Goal: Task Accomplishment & Management: Complete application form

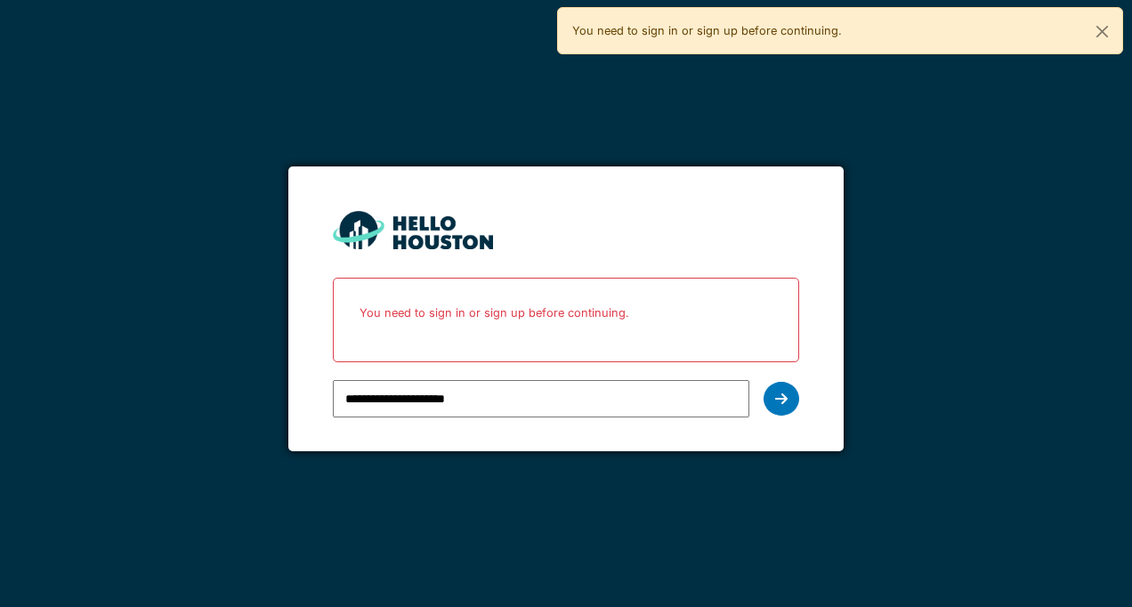
click at [790, 393] on div at bounding box center [782, 399] width 36 height 34
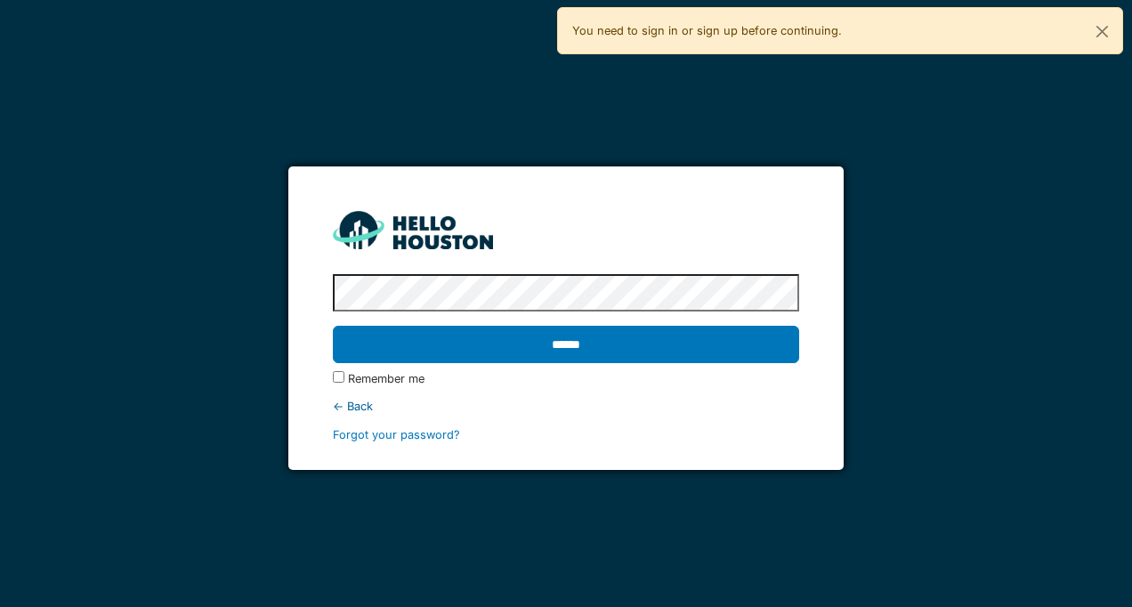
click at [391, 384] on label "Remember me" at bounding box center [386, 378] width 77 height 17
click at [657, 348] on input "******" at bounding box center [566, 344] width 466 height 37
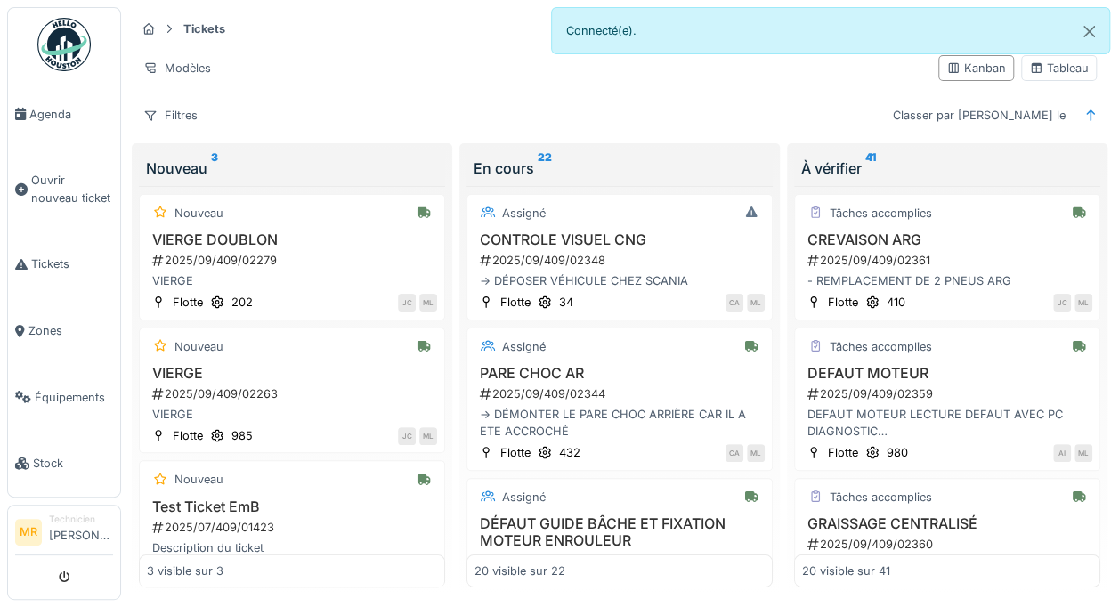
click at [320, 443] on div "Nouveau VIERGE 2025/09/409/02263 VIERGE Flotte 985 JC ML" at bounding box center [292, 391] width 306 height 126
click at [360, 349] on div "Nouveau" at bounding box center [292, 347] width 290 height 22
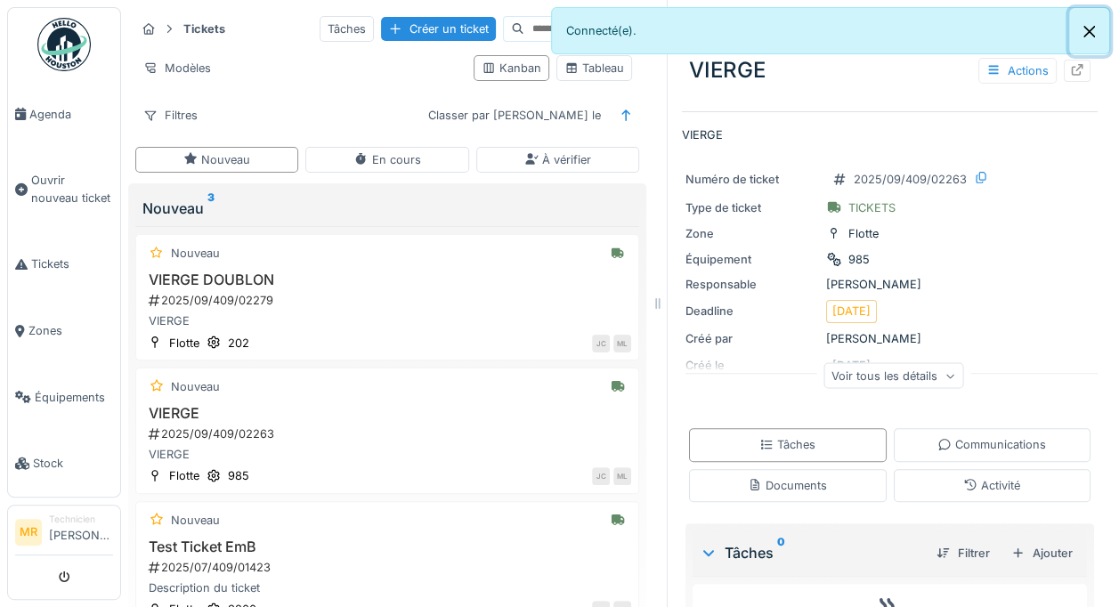
click at [1090, 37] on button "Close" at bounding box center [1089, 31] width 40 height 47
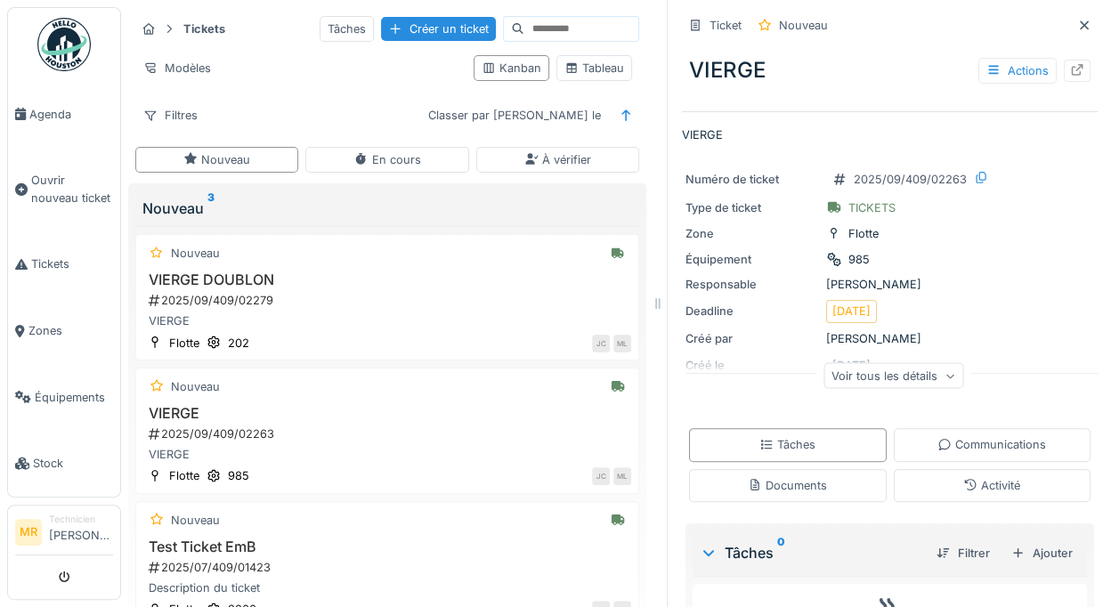
click at [1080, 25] on icon at bounding box center [1084, 24] width 9 height 9
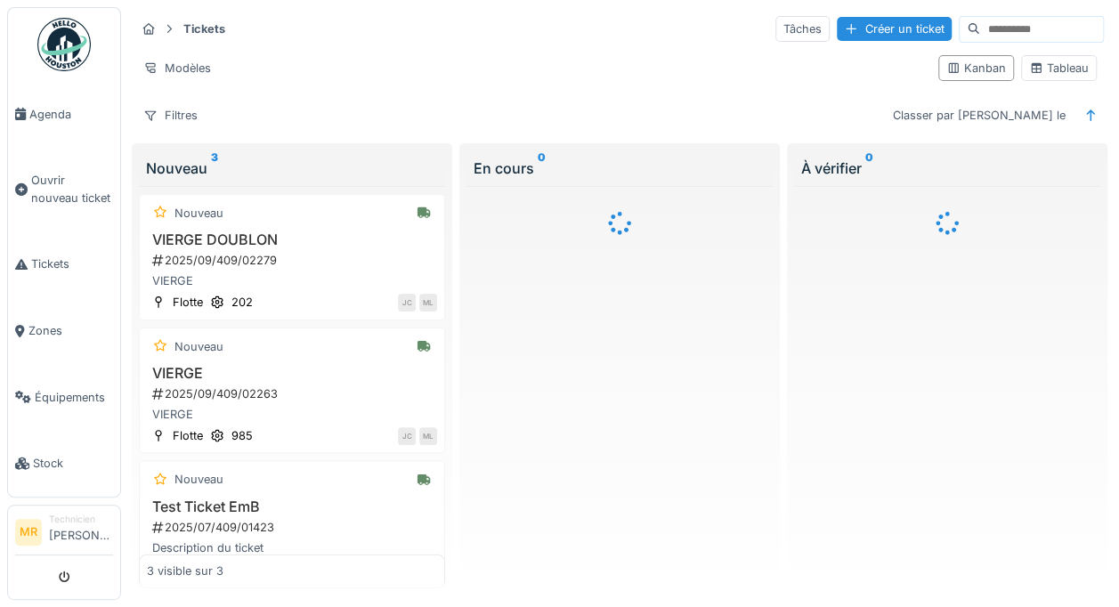
click at [31, 181] on span "Ouvrir nouveau ticket" at bounding box center [72, 189] width 82 height 34
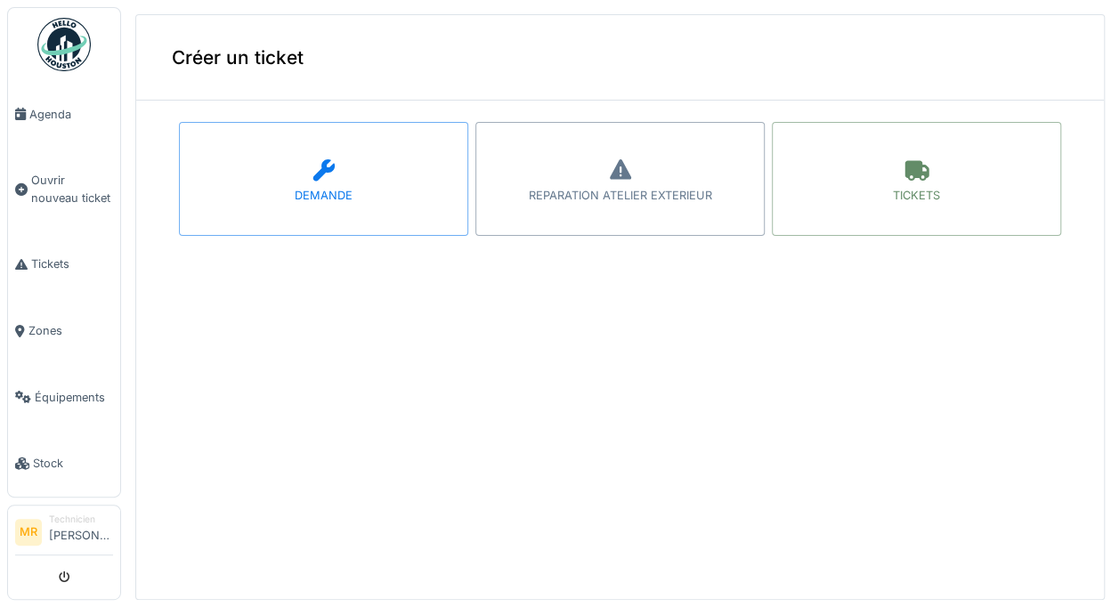
click at [903, 178] on icon at bounding box center [916, 169] width 27 height 21
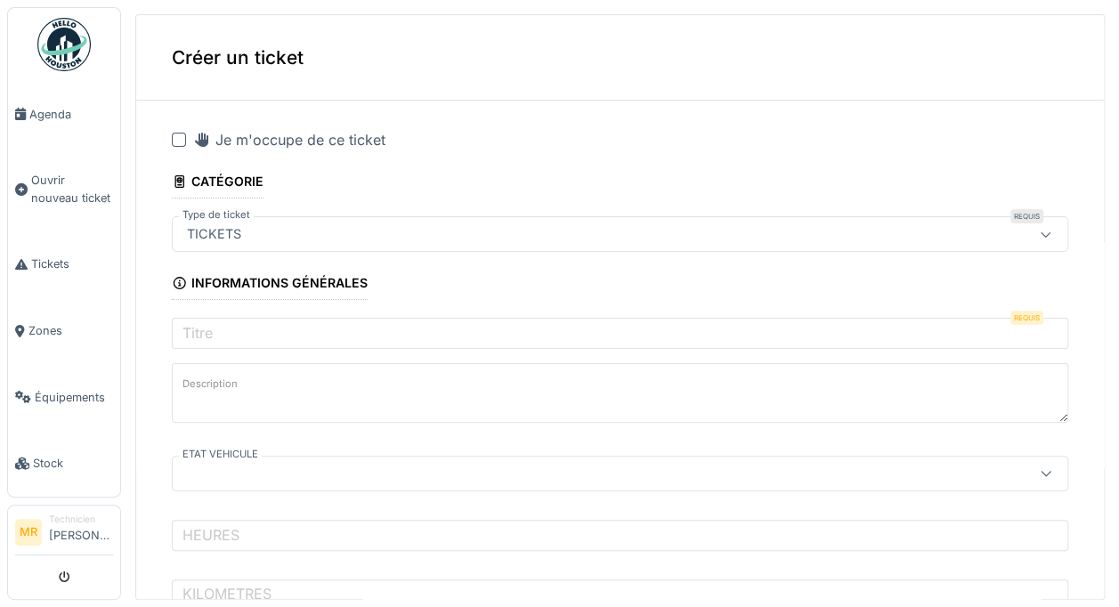
click at [329, 142] on div "Je m'occupe de ce ticket" at bounding box center [289, 139] width 192 height 21
click at [319, 140] on div "Je m'occupe de ce ticket" at bounding box center [289, 139] width 192 height 21
click at [345, 146] on div "Je m'occupe de ce ticket" at bounding box center [289, 139] width 192 height 21
click at [342, 332] on input "Titre" at bounding box center [620, 336] width 896 height 37
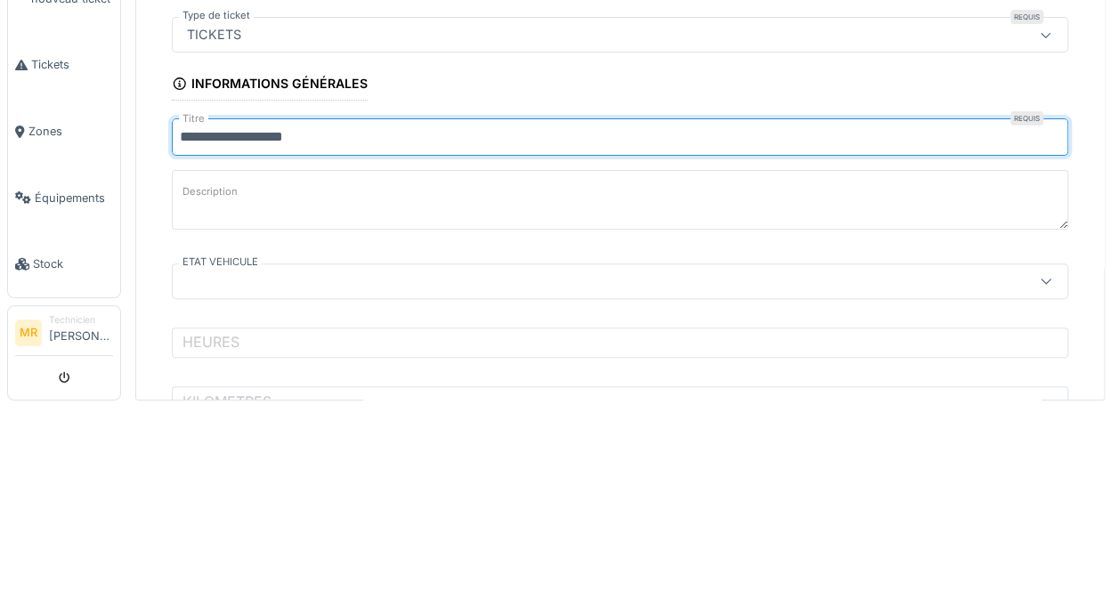
type input "**********"
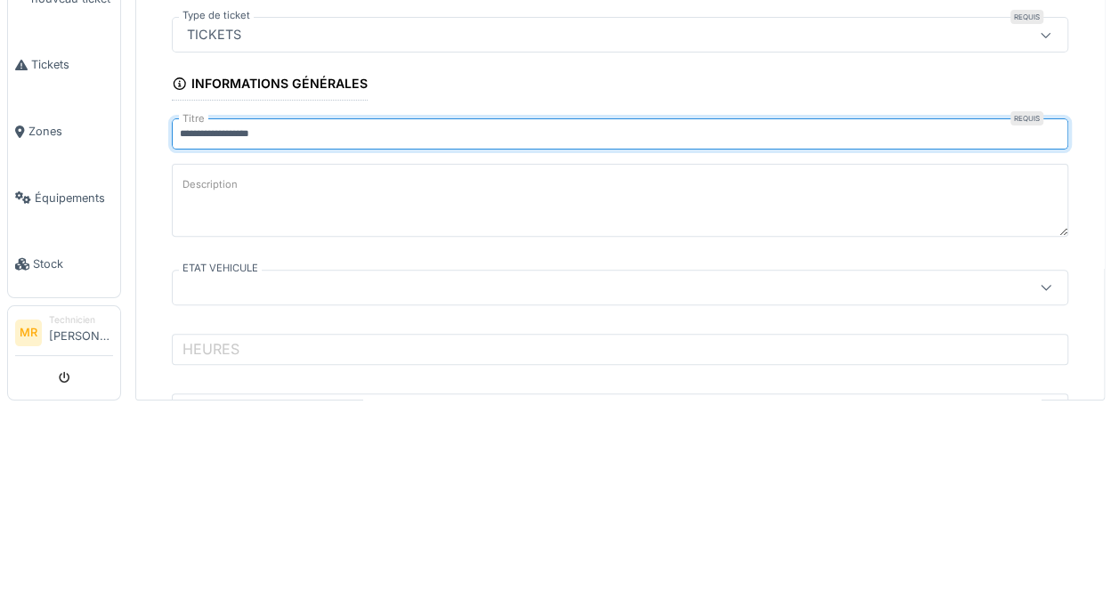
click at [450, 392] on textarea "Description" at bounding box center [620, 399] width 896 height 73
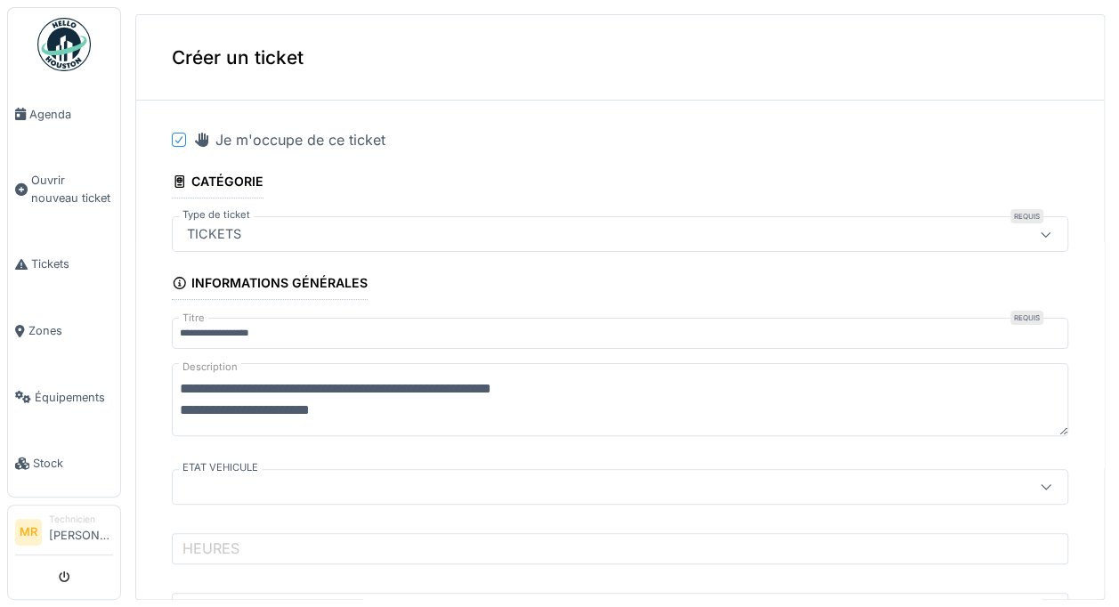
click at [215, 401] on textarea "**********" at bounding box center [620, 399] width 896 height 73
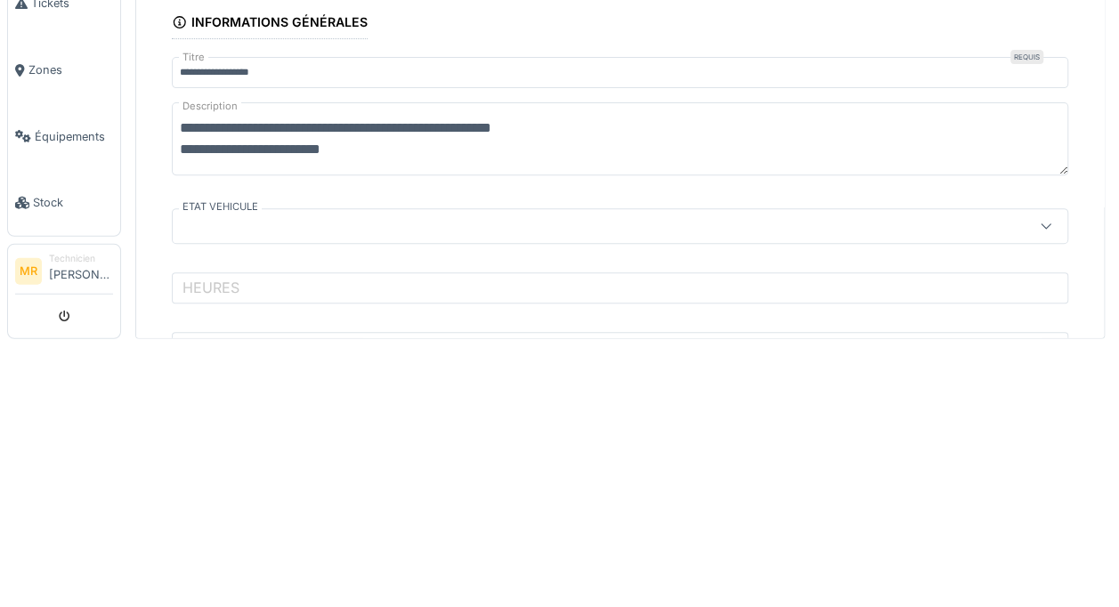
click at [426, 417] on textarea "**********" at bounding box center [620, 399] width 896 height 73
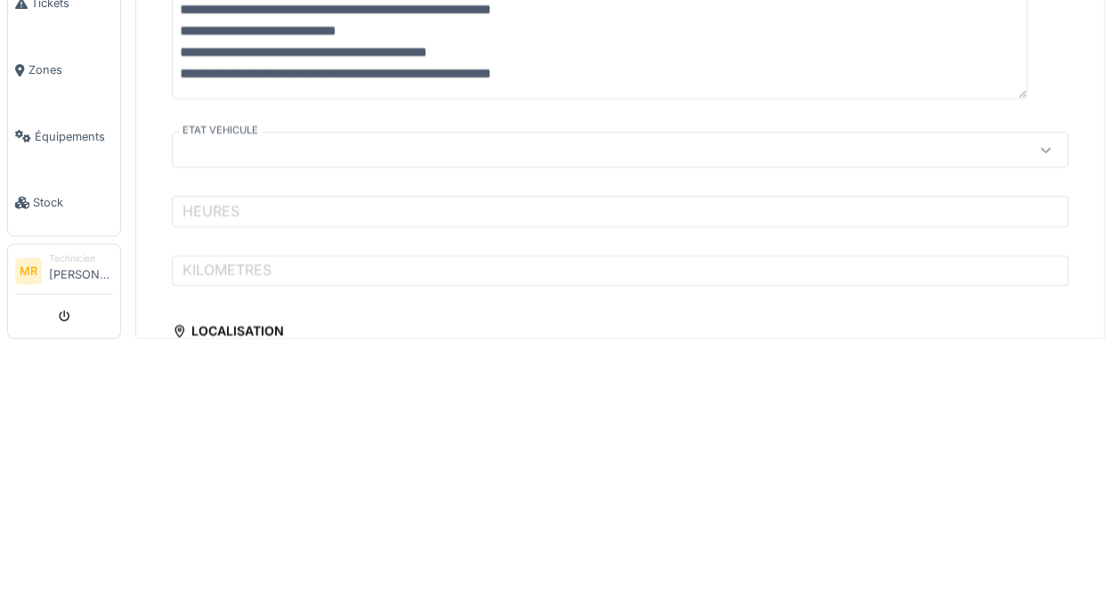
type textarea "**********"
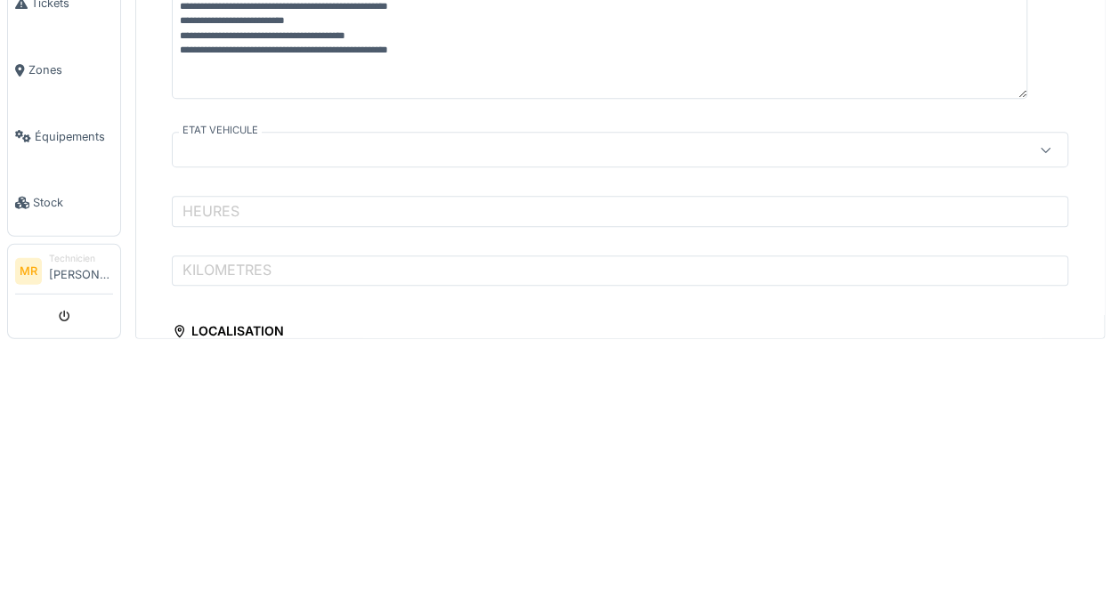
click at [395, 412] on div at bounding box center [569, 411] width 778 height 20
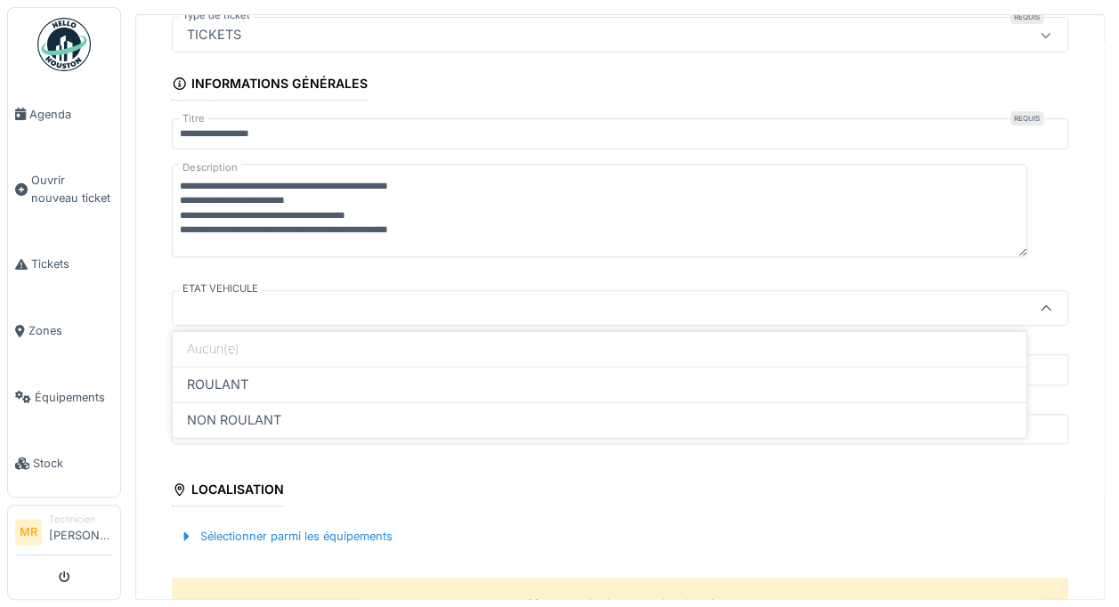
scroll to position [220, 0]
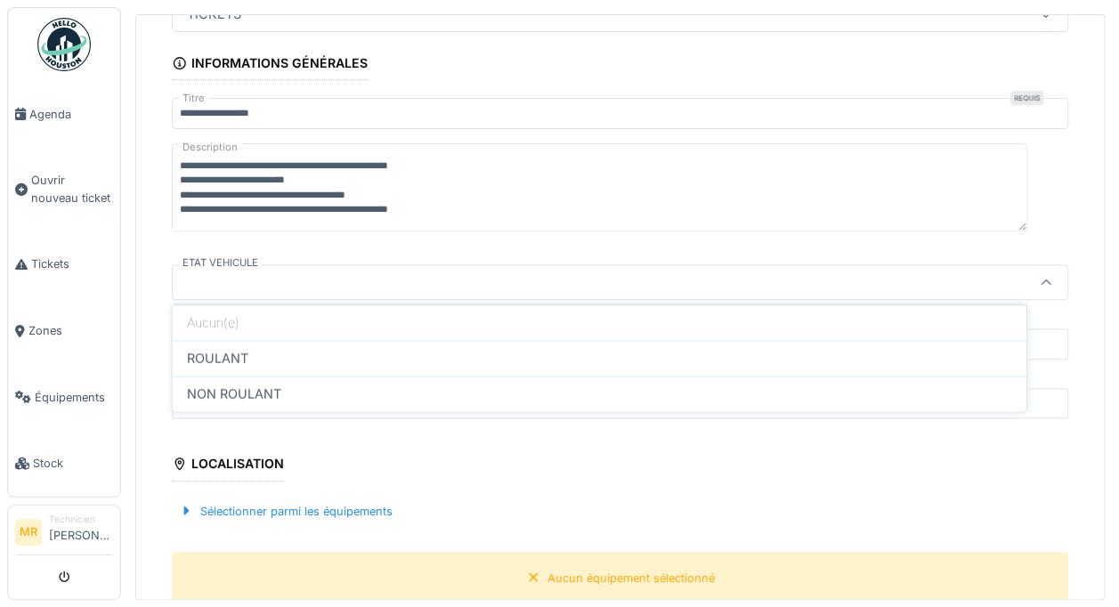
click at [256, 356] on div "ROULANT" at bounding box center [599, 358] width 825 height 20
type input "*******"
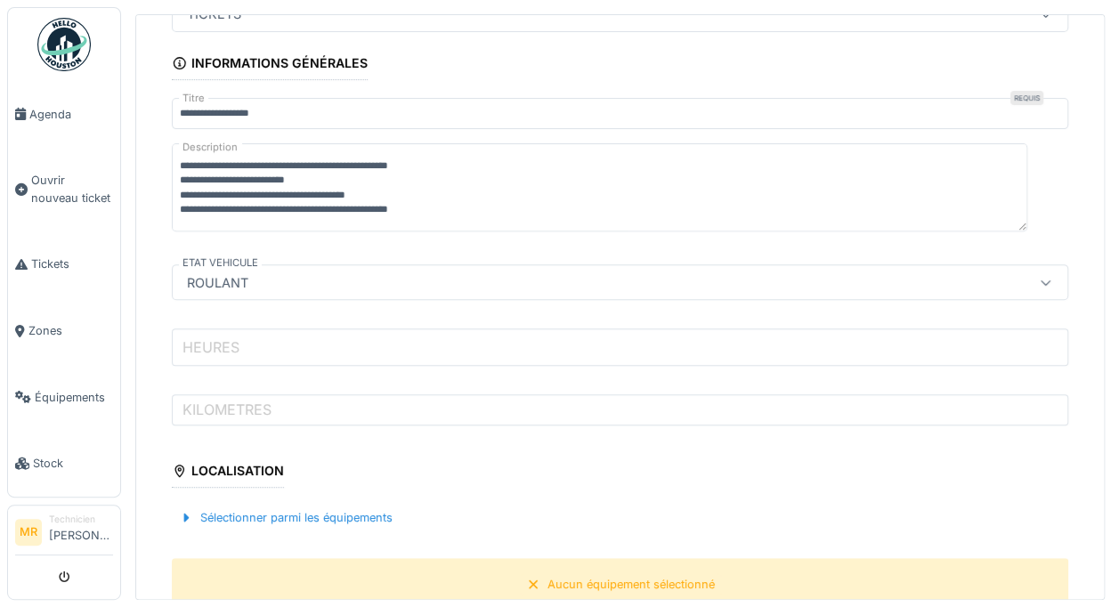
click at [312, 337] on input "HEURES" at bounding box center [620, 346] width 896 height 37
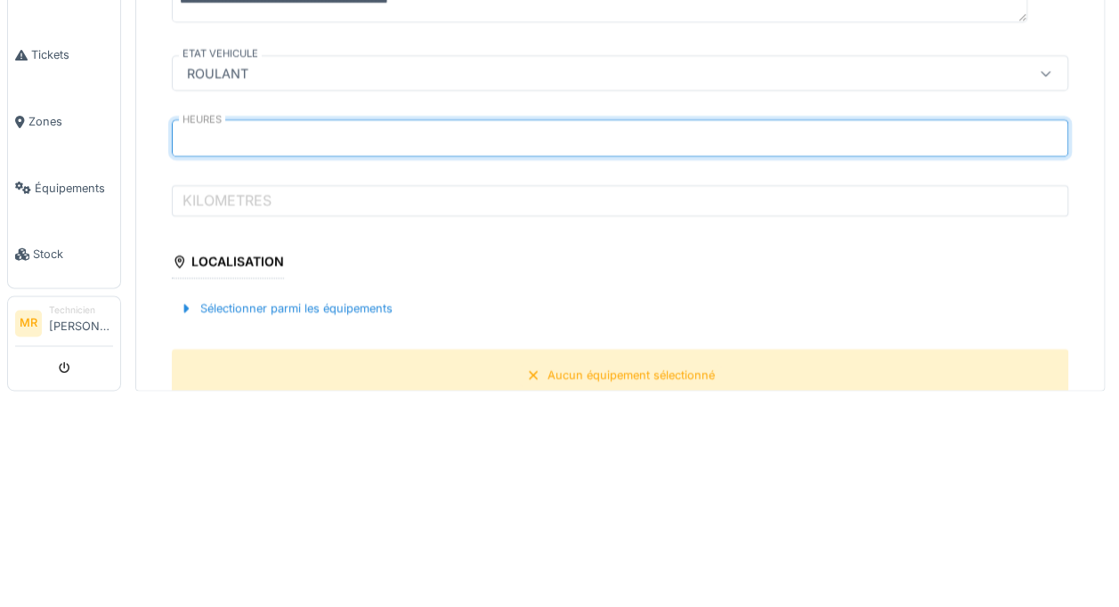
type input "*"
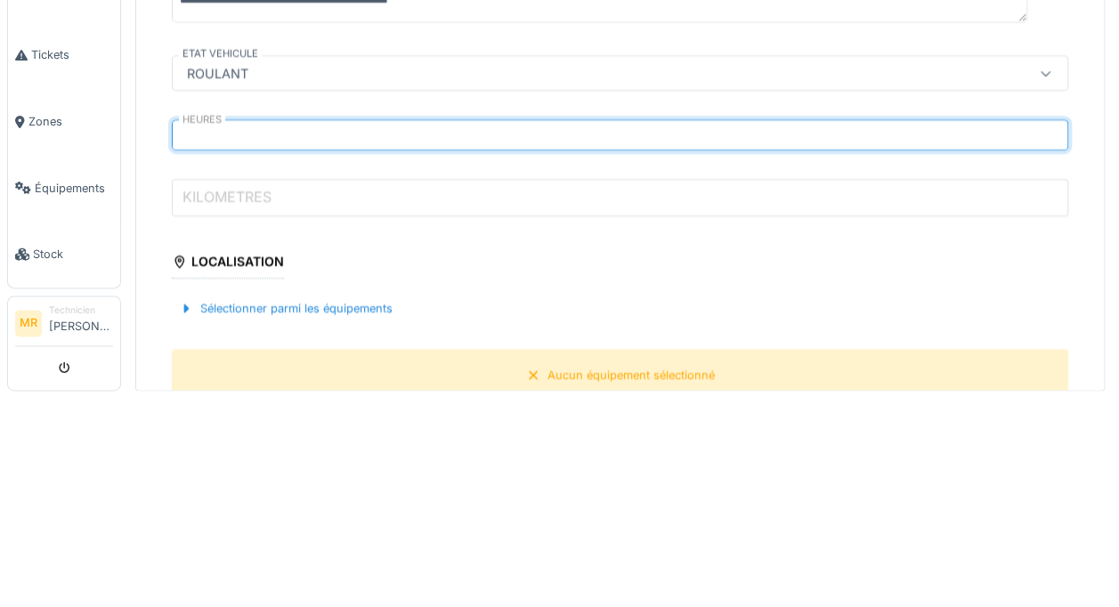
click at [385, 405] on input "KILOMETRES" at bounding box center [620, 406] width 896 height 37
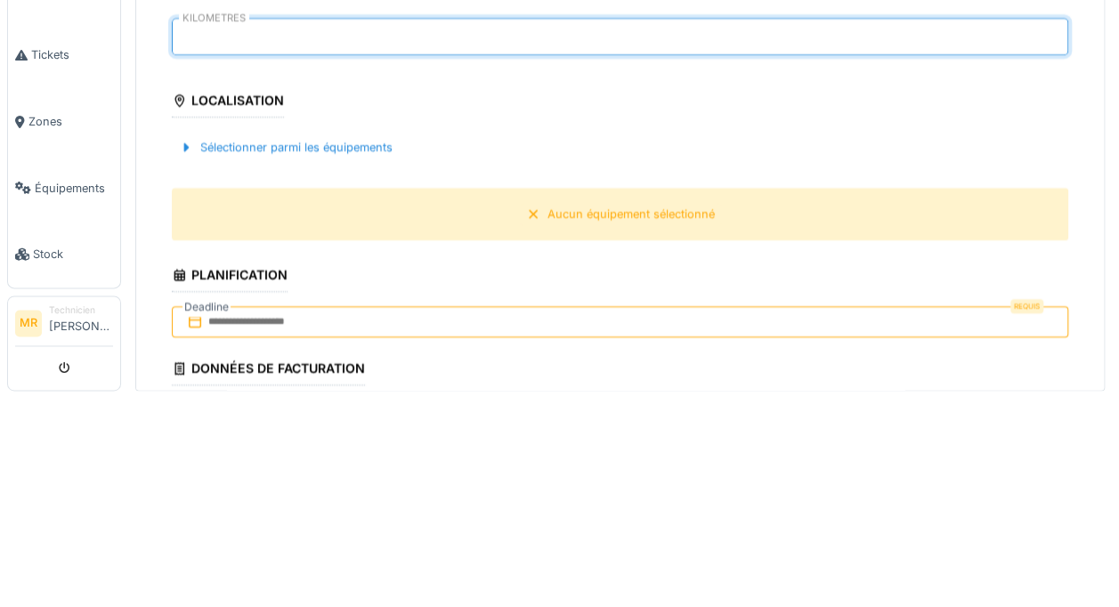
scroll to position [381, 0]
type input "*****"
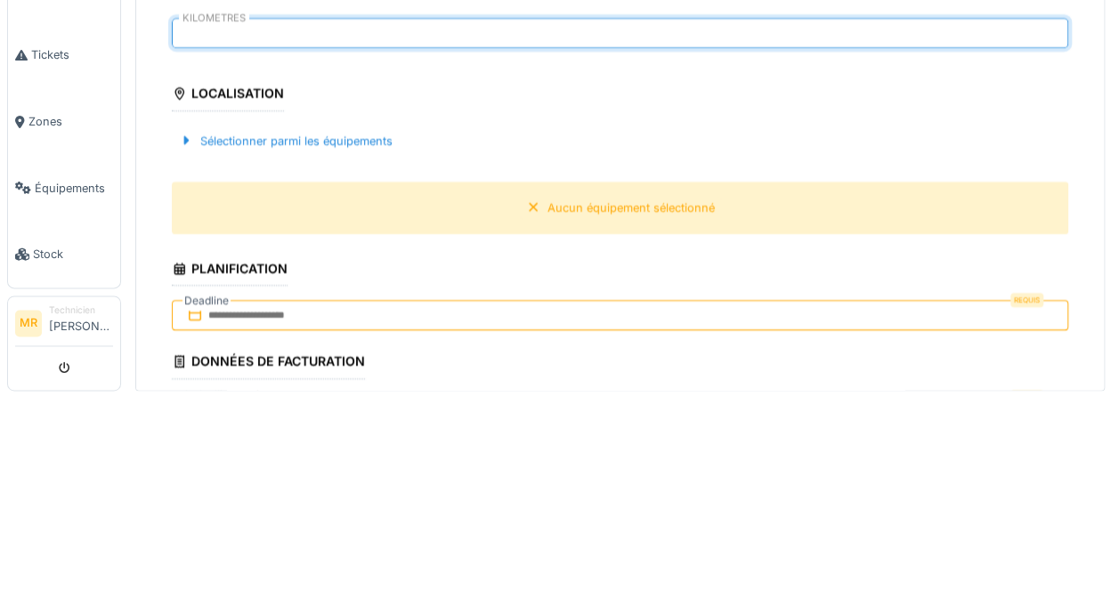
click at [340, 351] on div "Sélectionner parmi les équipements" at bounding box center [286, 350] width 228 height 24
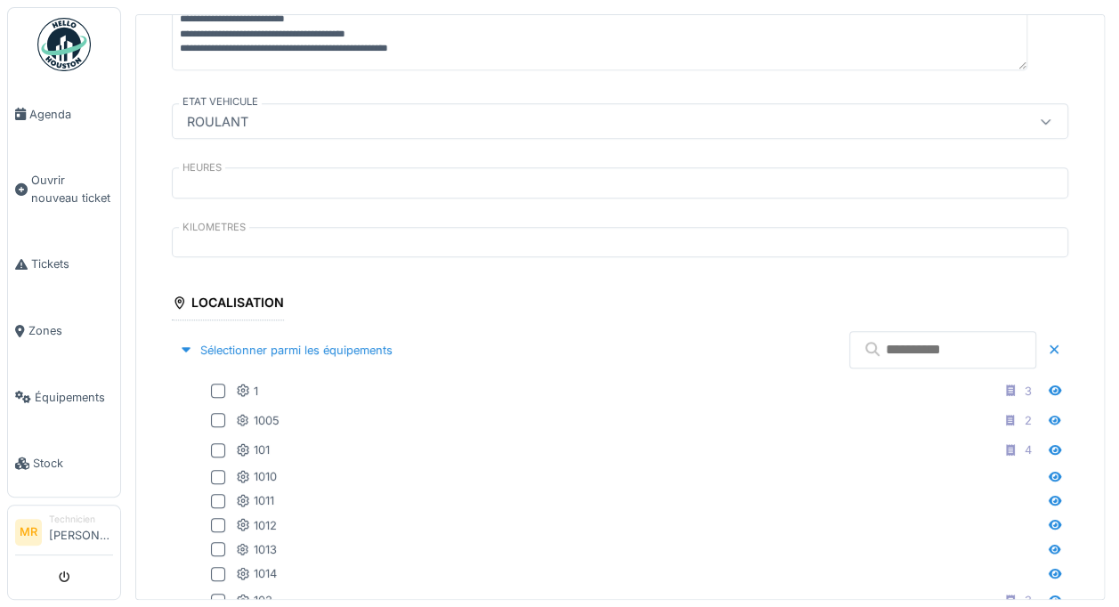
click at [935, 347] on input "text" at bounding box center [942, 349] width 187 height 37
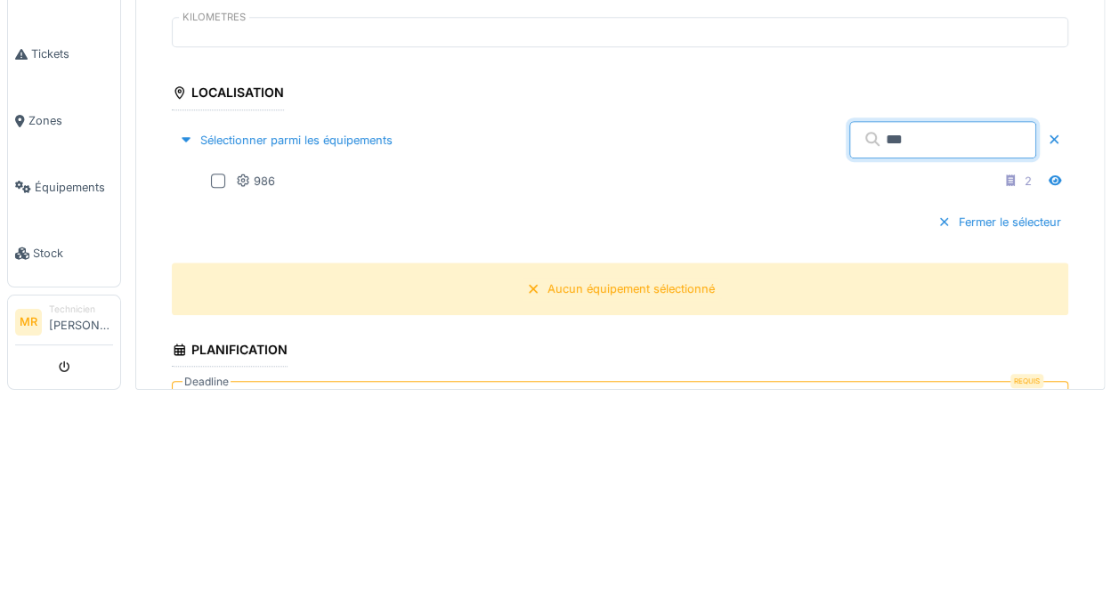
type input "***"
click at [253, 387] on div "986" at bounding box center [255, 391] width 39 height 17
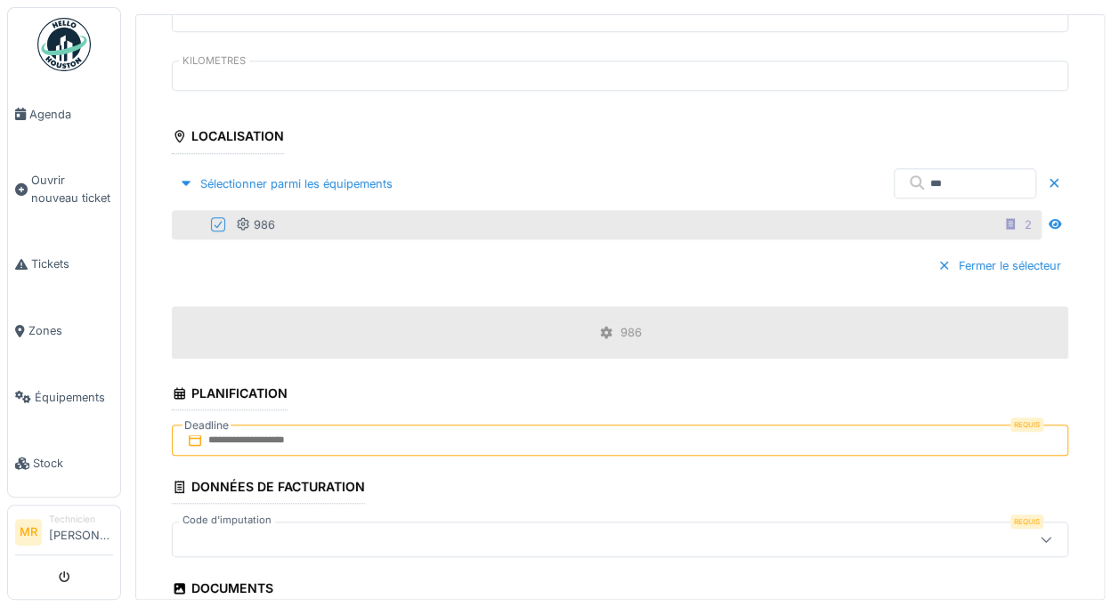
scroll to position [548, 0]
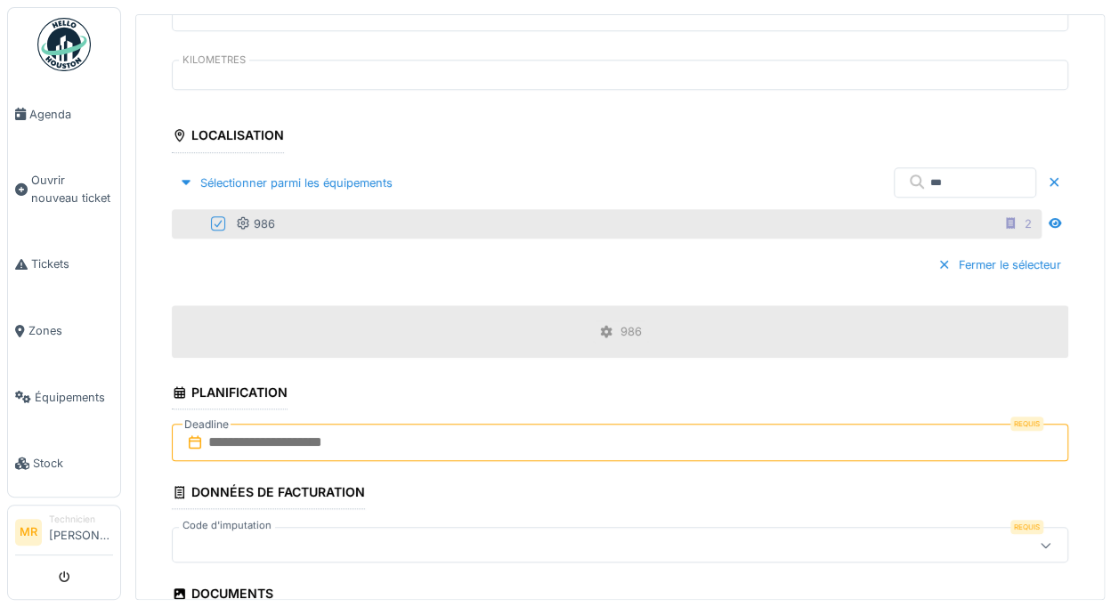
click at [385, 429] on input "text" at bounding box center [620, 442] width 896 height 37
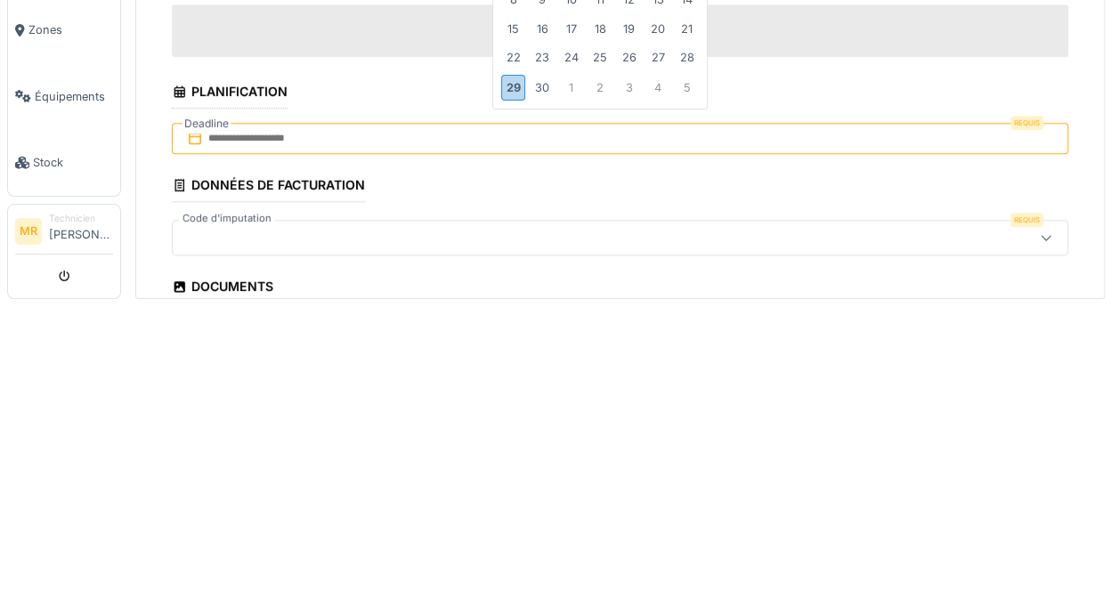
click at [501, 388] on div "29" at bounding box center [513, 388] width 24 height 26
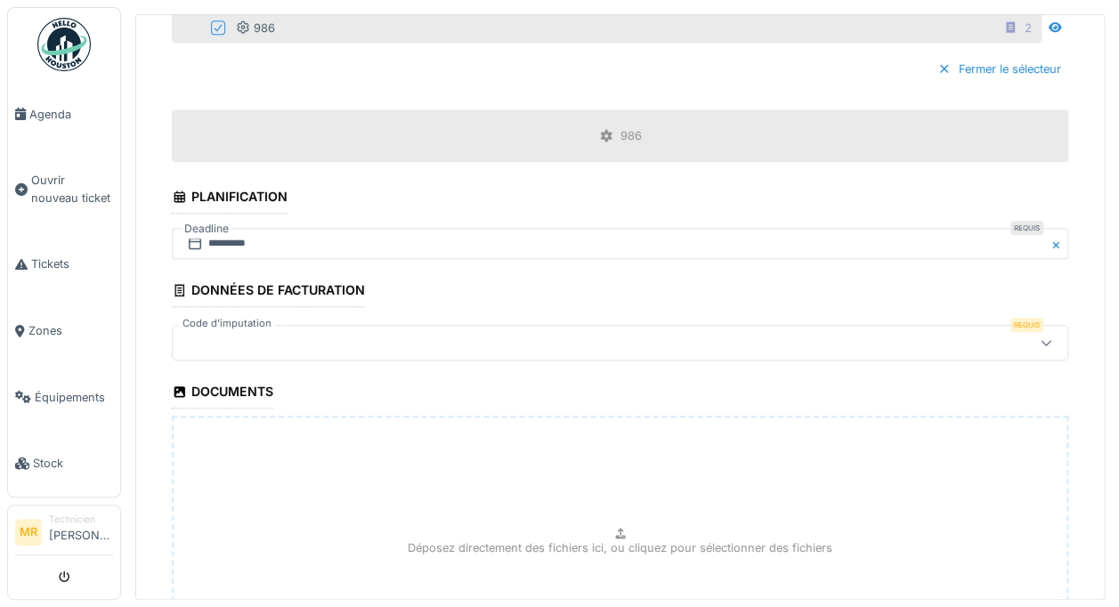
scroll to position [758, 0]
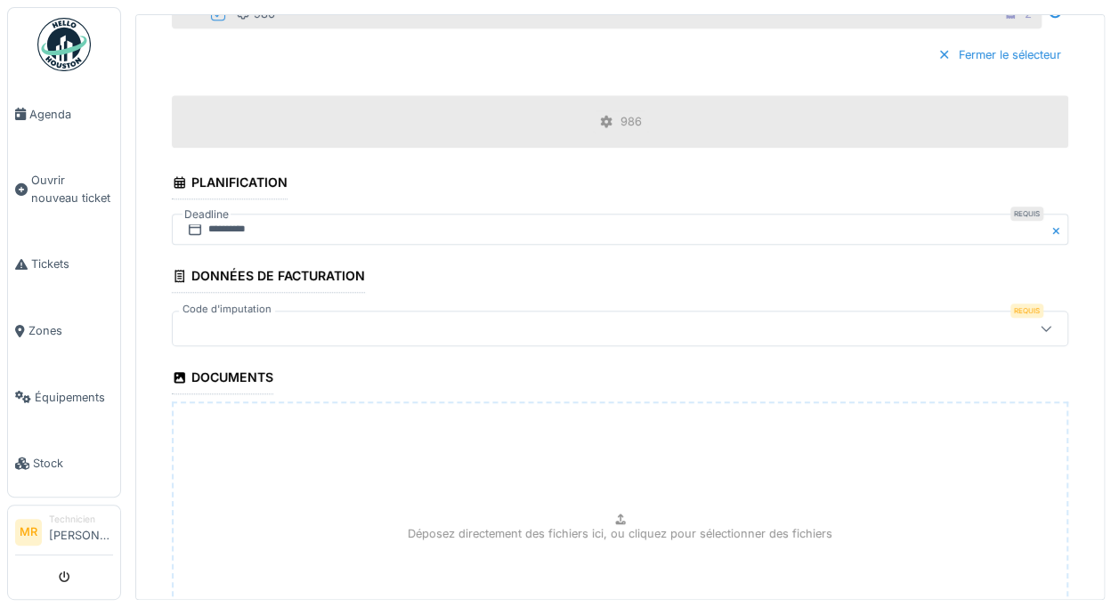
click at [388, 336] on div at bounding box center [569, 329] width 778 height 20
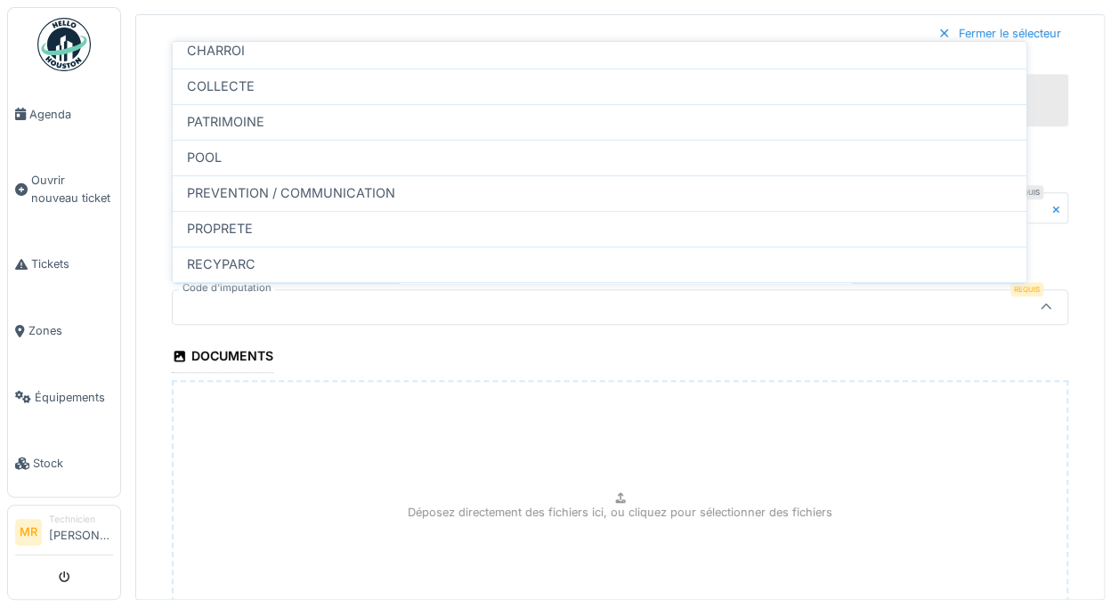
scroll to position [109, 0]
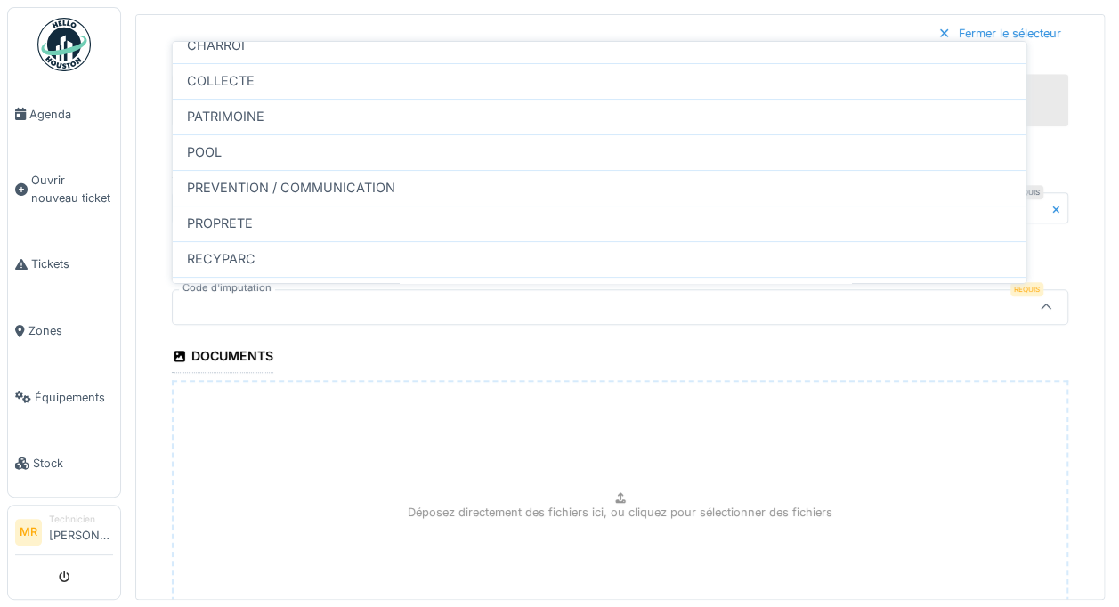
click at [222, 214] on span "PROPRETE" at bounding box center [220, 224] width 66 height 20
type input "****"
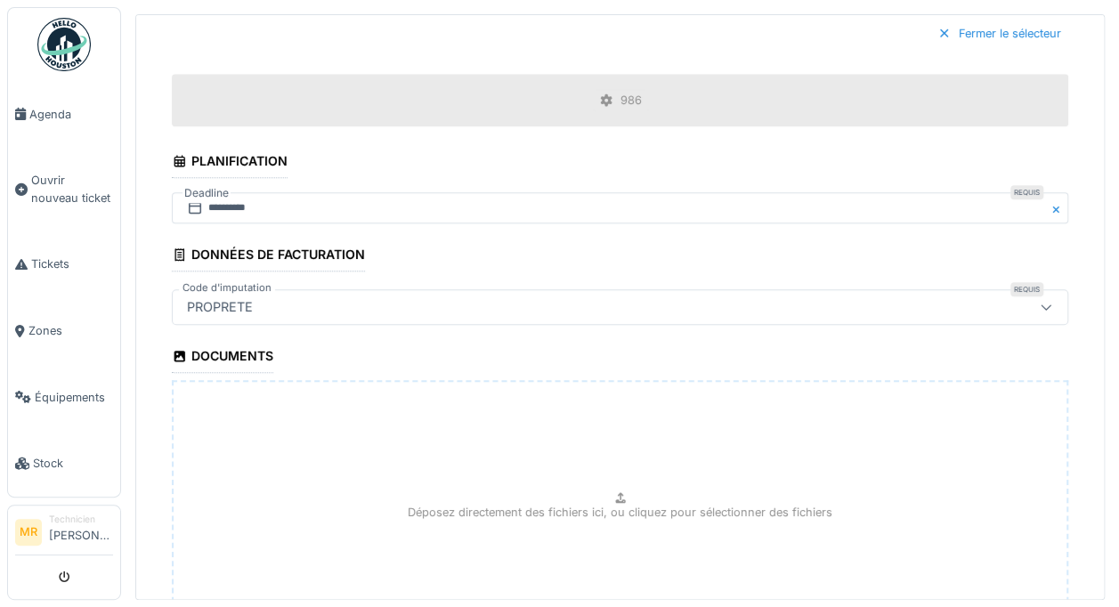
scroll to position [943, 0]
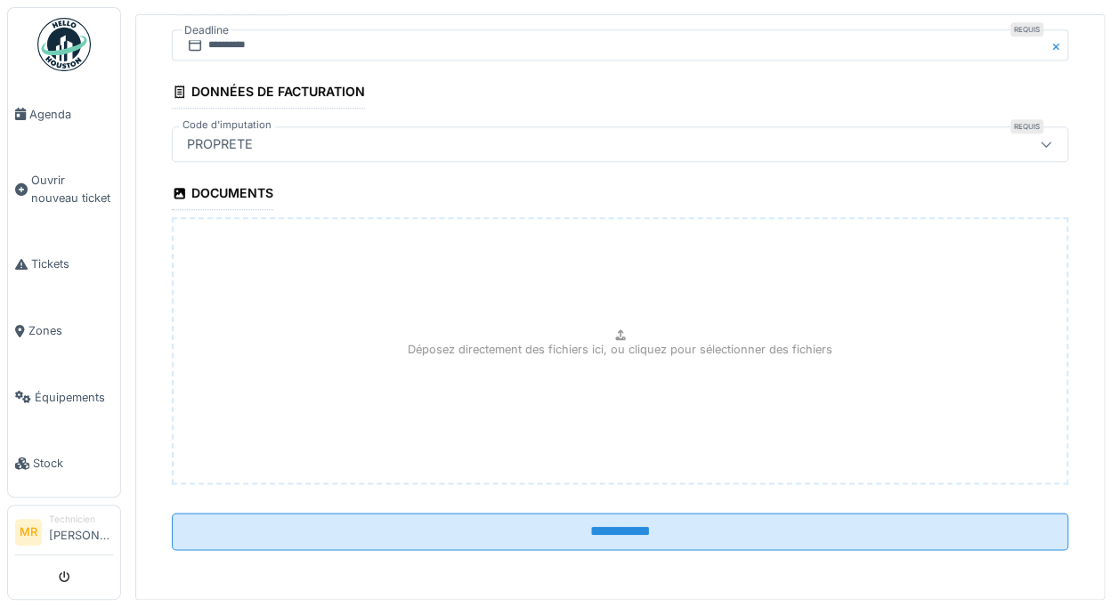
click at [616, 533] on input "**********" at bounding box center [620, 531] width 896 height 37
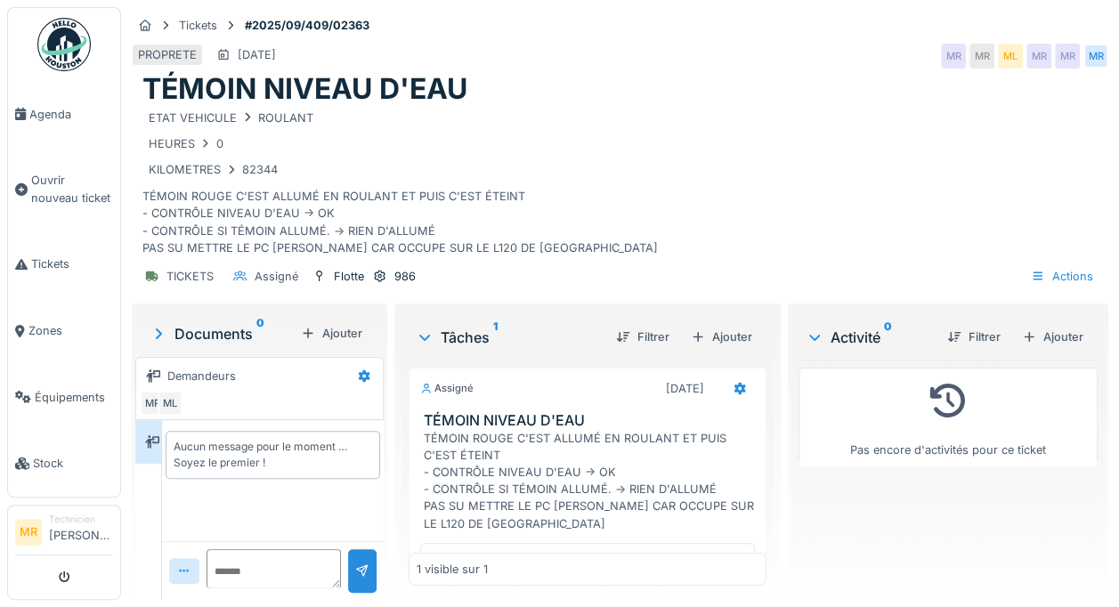
click at [725, 391] on div at bounding box center [740, 389] width 30 height 26
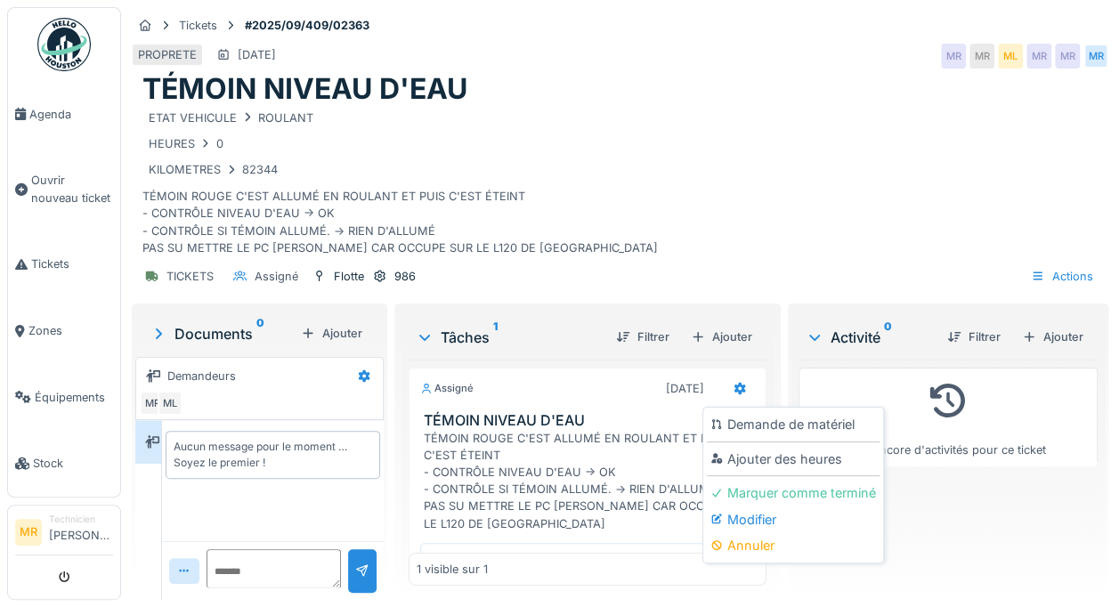
click at [827, 460] on div "Ajouter des heures" at bounding box center [793, 459] width 173 height 27
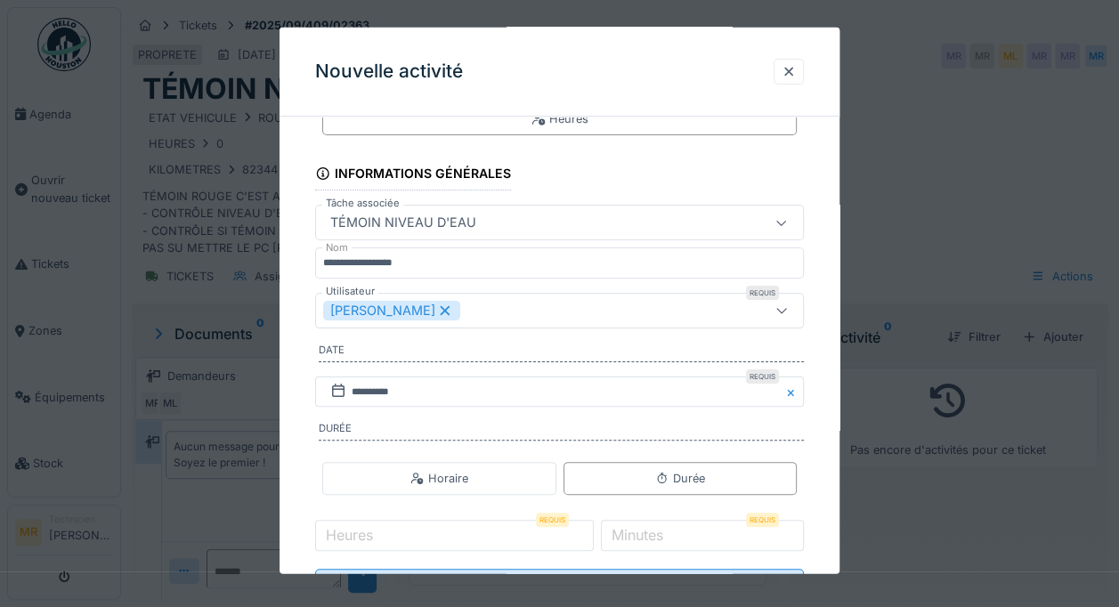
scroll to position [134, 0]
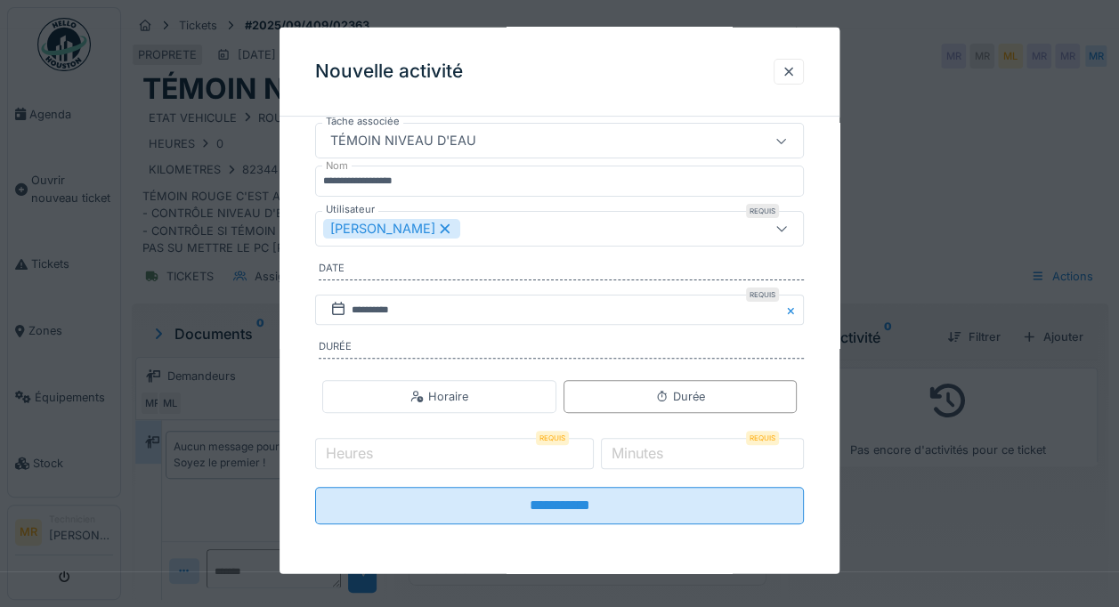
click at [667, 455] on label "Minutes" at bounding box center [637, 452] width 59 height 21
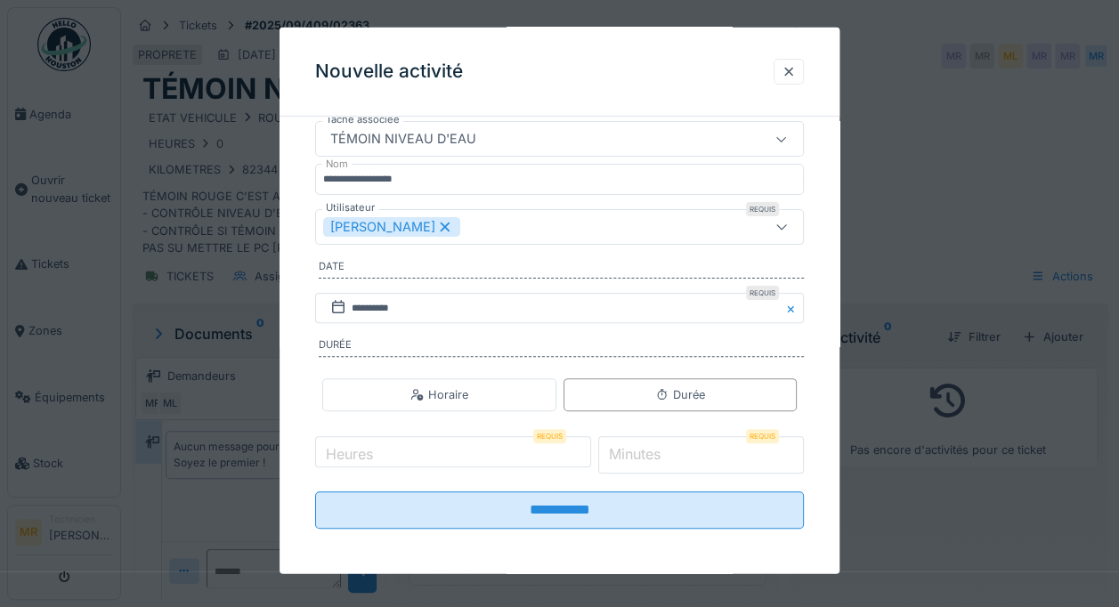
click at [667, 455] on input "*" at bounding box center [701, 454] width 206 height 37
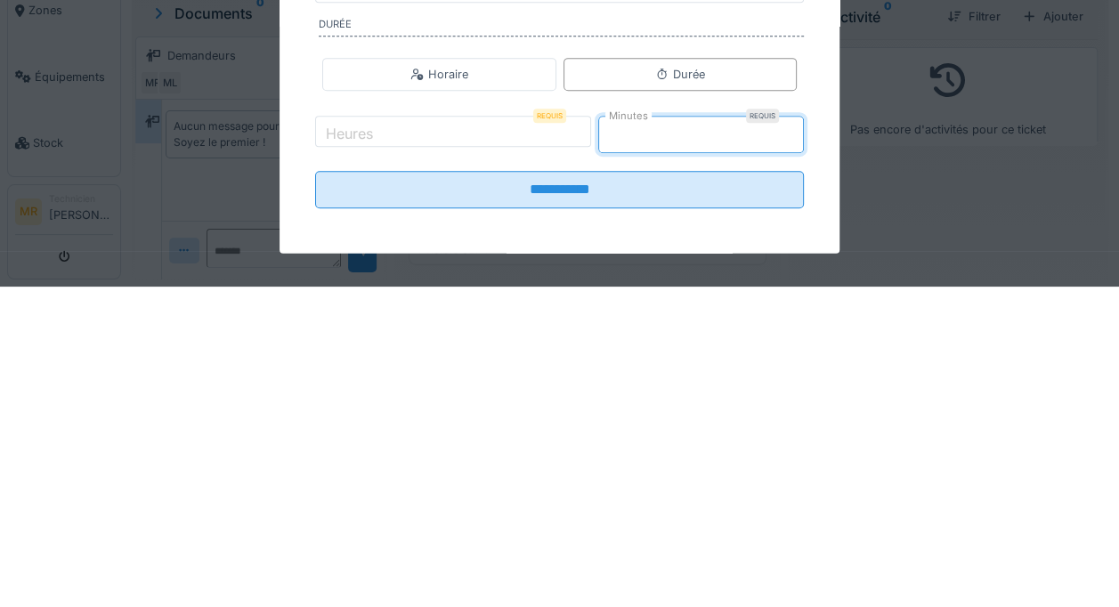
type input "**"
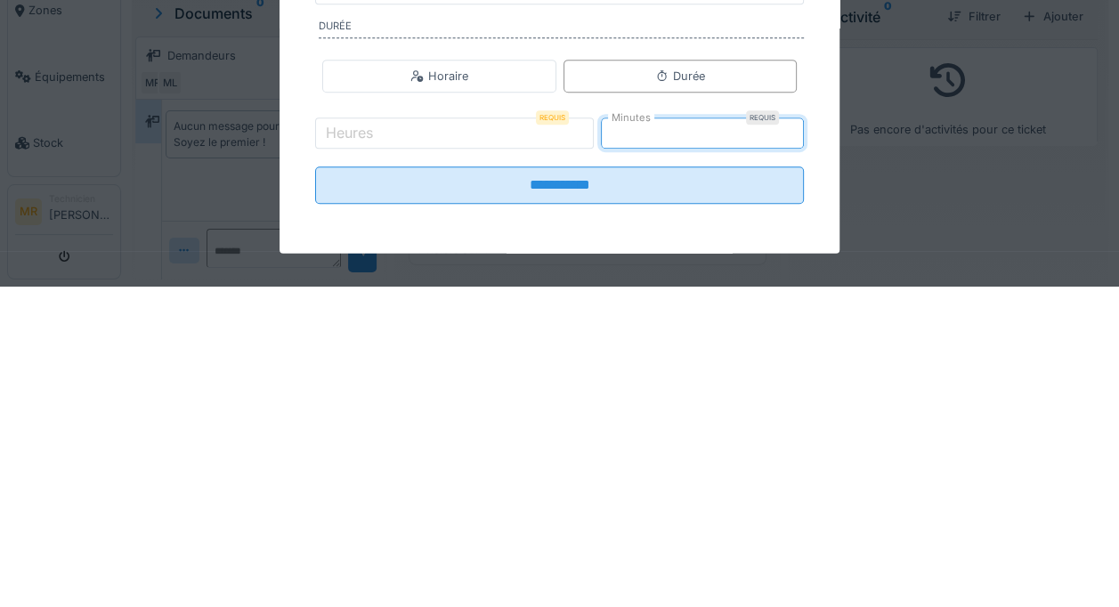
click at [661, 516] on input "**********" at bounding box center [559, 504] width 489 height 37
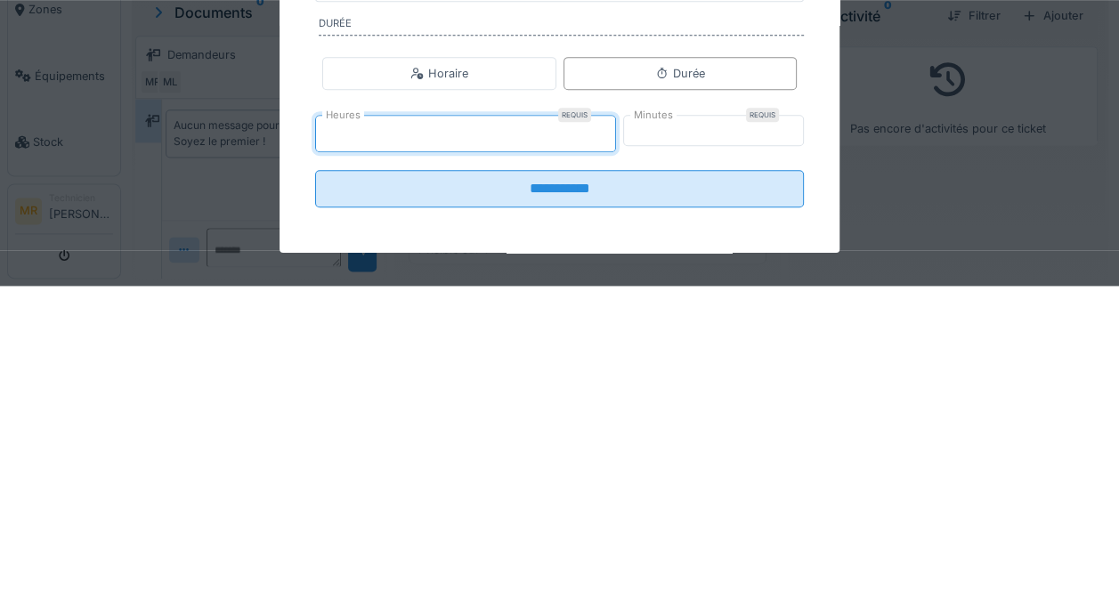
type input "*"
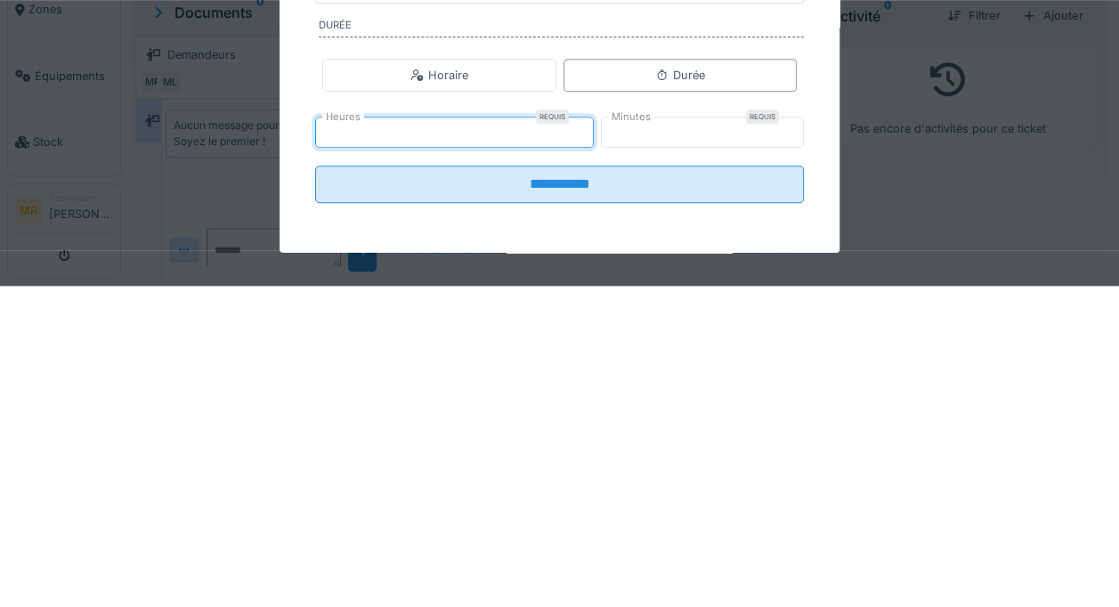
click at [685, 509] on input "**********" at bounding box center [559, 504] width 489 height 37
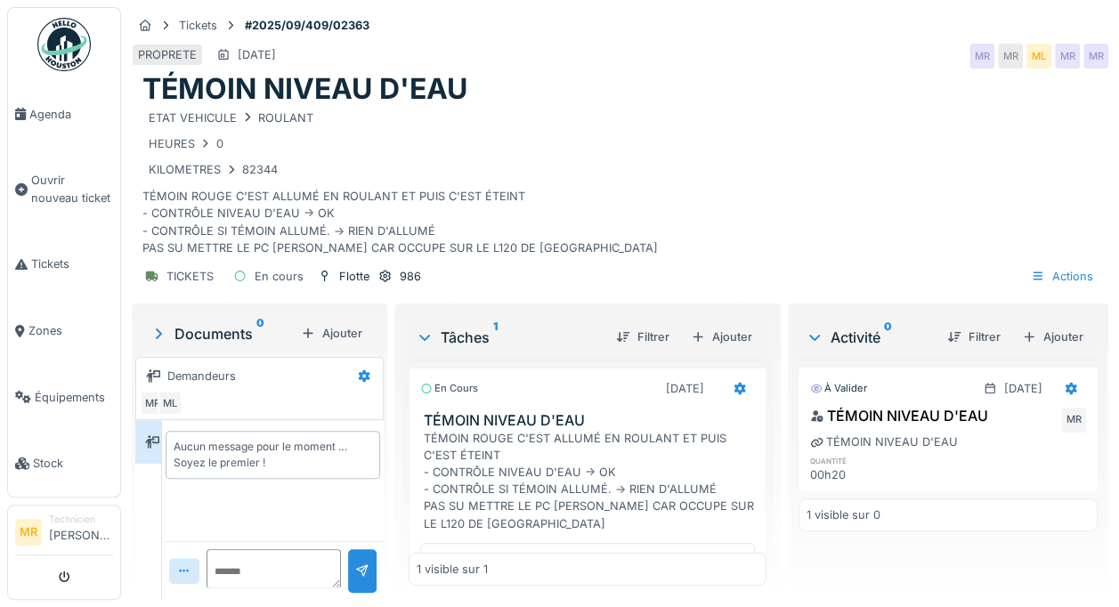
scroll to position [13, 0]
click at [51, 265] on span "Tickets" at bounding box center [72, 263] width 82 height 17
click at [61, 121] on span "Agenda" at bounding box center [71, 114] width 84 height 17
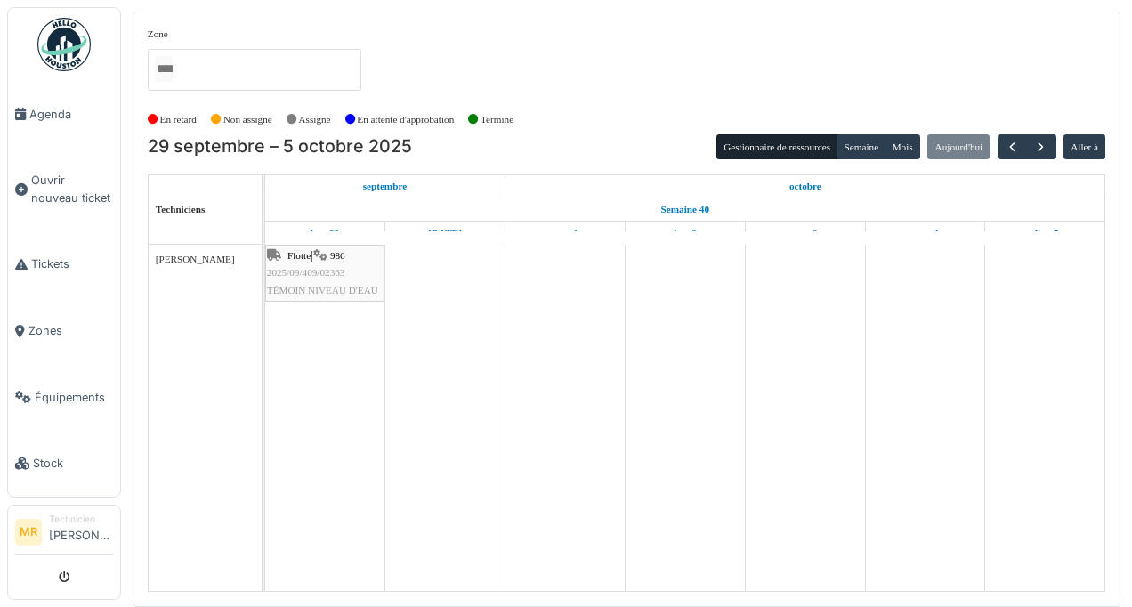
click at [69, 285] on link "Tickets" at bounding box center [64, 264] width 112 height 67
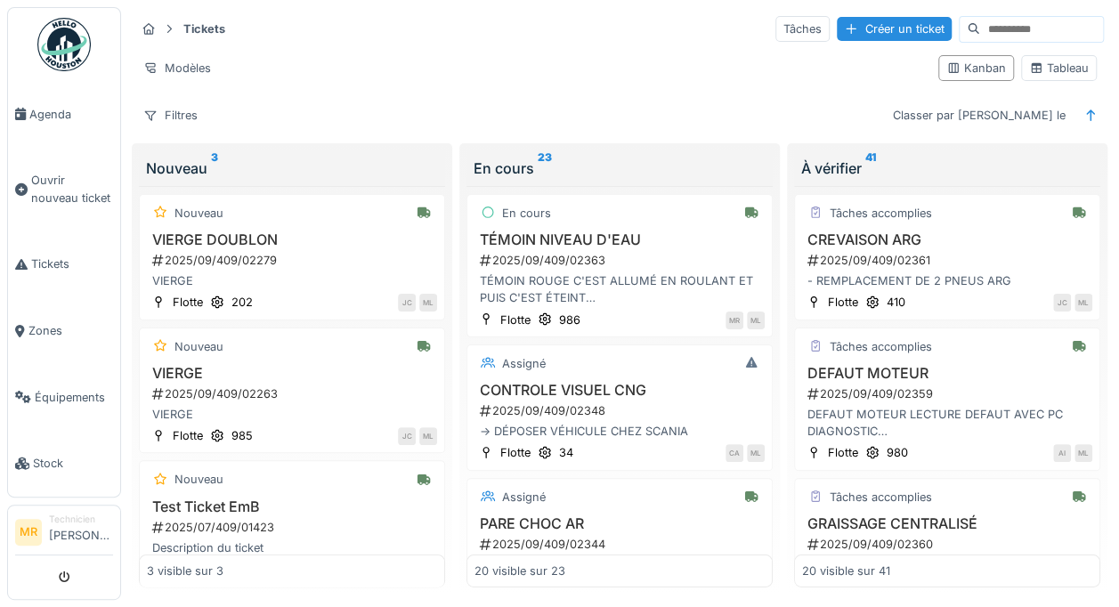
click at [168, 109] on div "Filtres" at bounding box center [170, 115] width 70 height 26
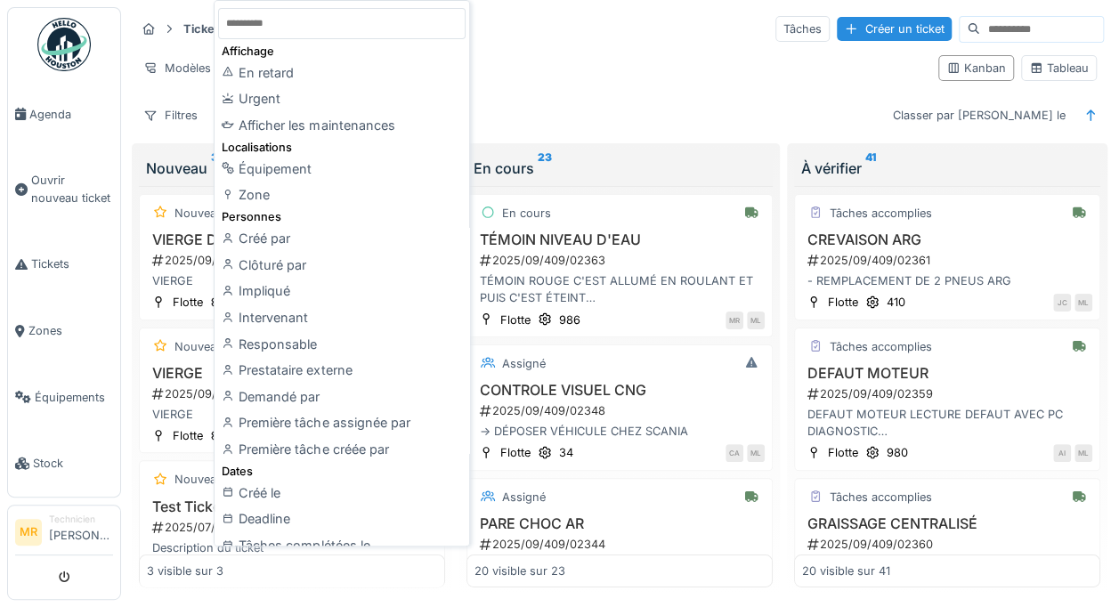
click at [276, 172] on div "Équipement" at bounding box center [341, 169] width 247 height 27
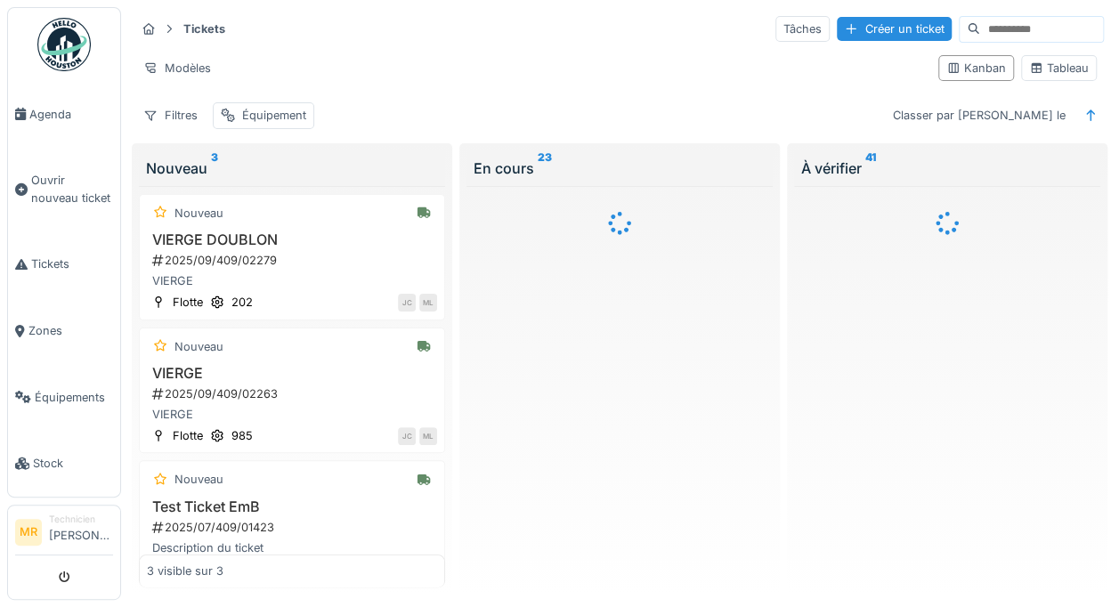
click at [271, 107] on div "Équipement" at bounding box center [274, 115] width 64 height 17
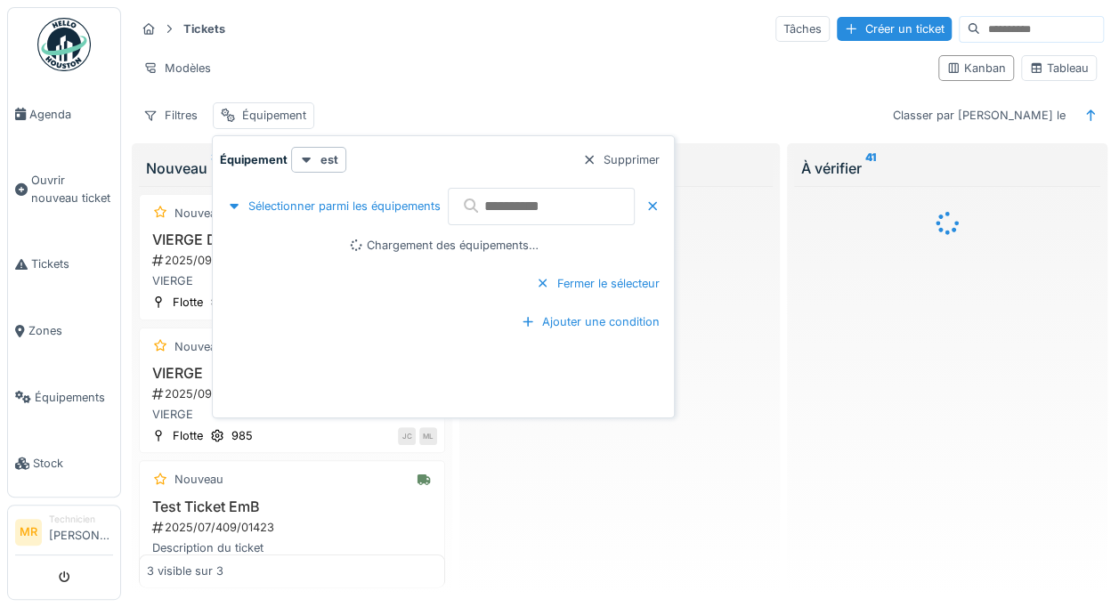
click at [548, 212] on input "text" at bounding box center [541, 206] width 187 height 37
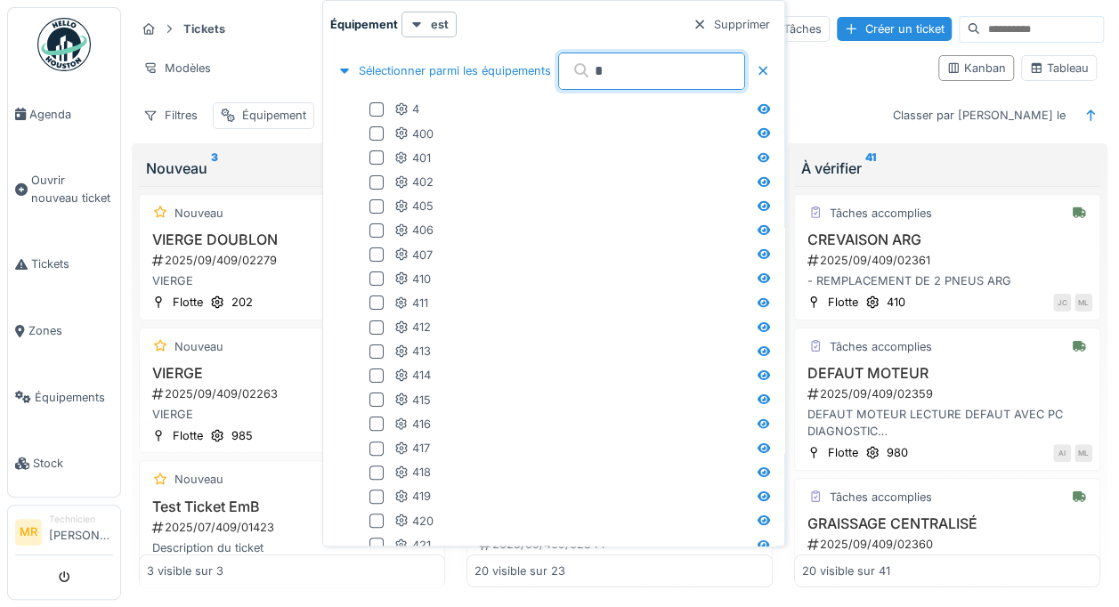
type input "**"
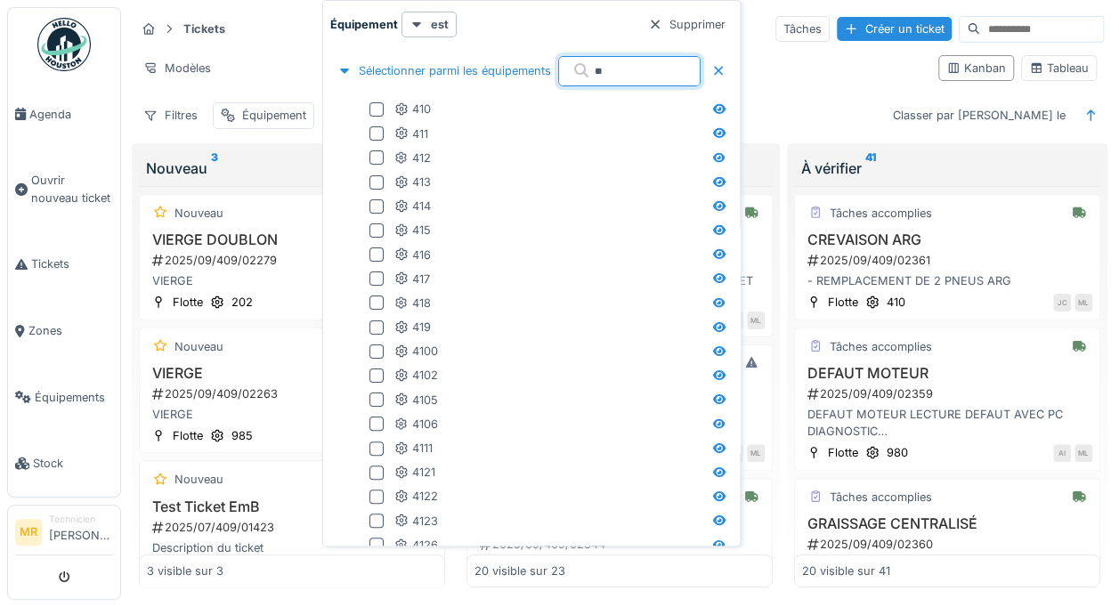
click at [412, 253] on div "416" at bounding box center [412, 255] width 36 height 17
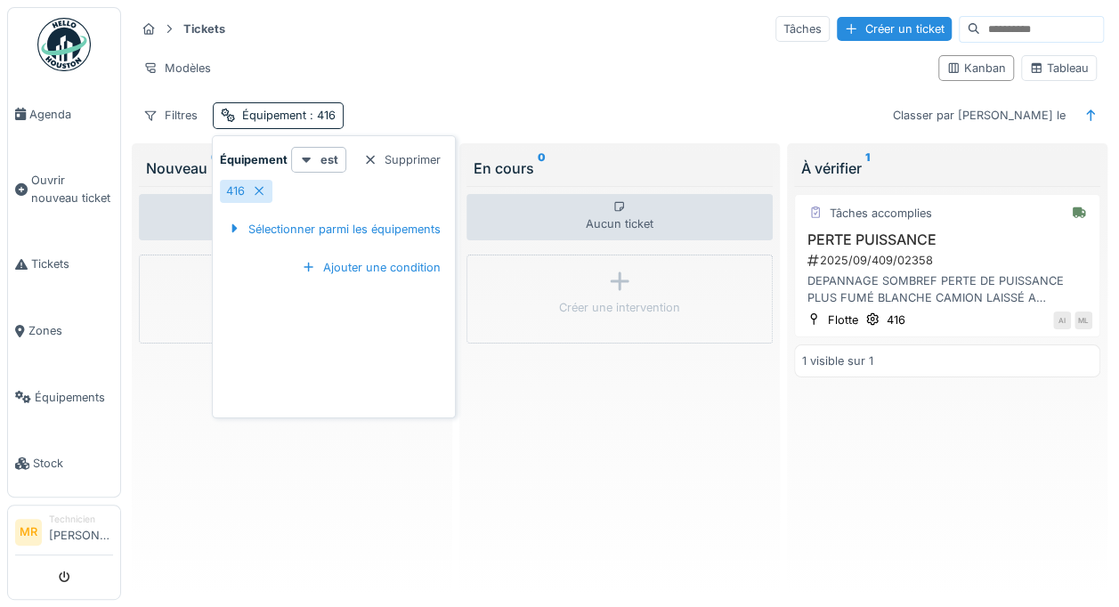
click at [619, 488] on div "Aucun ticket Créer une intervention" at bounding box center [619, 387] width 306 height 402
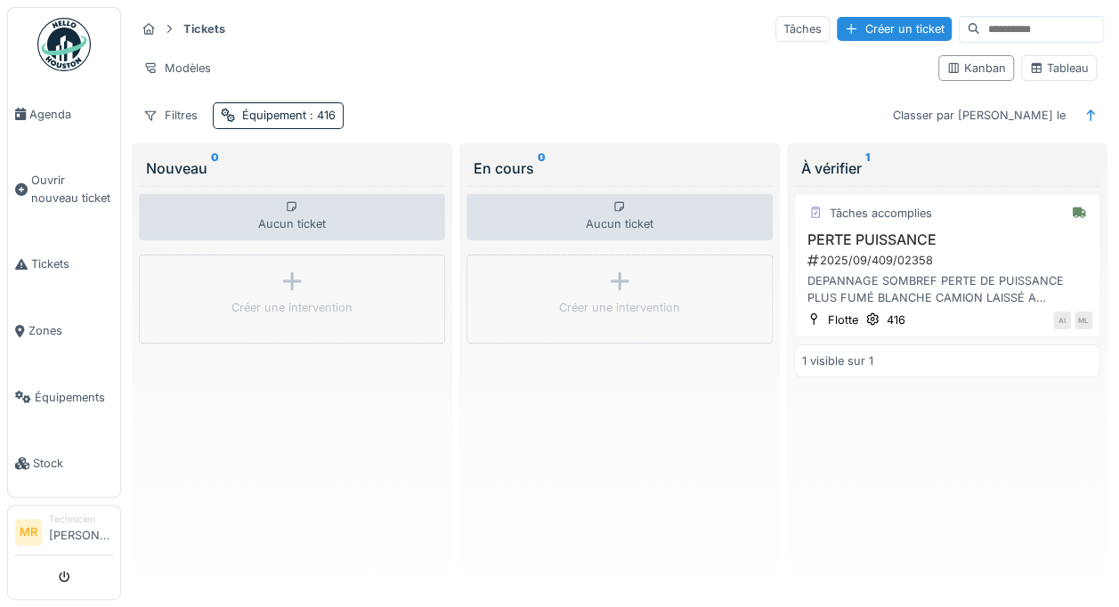
click at [926, 262] on div "2025/09/409/02358" at bounding box center [949, 260] width 287 height 17
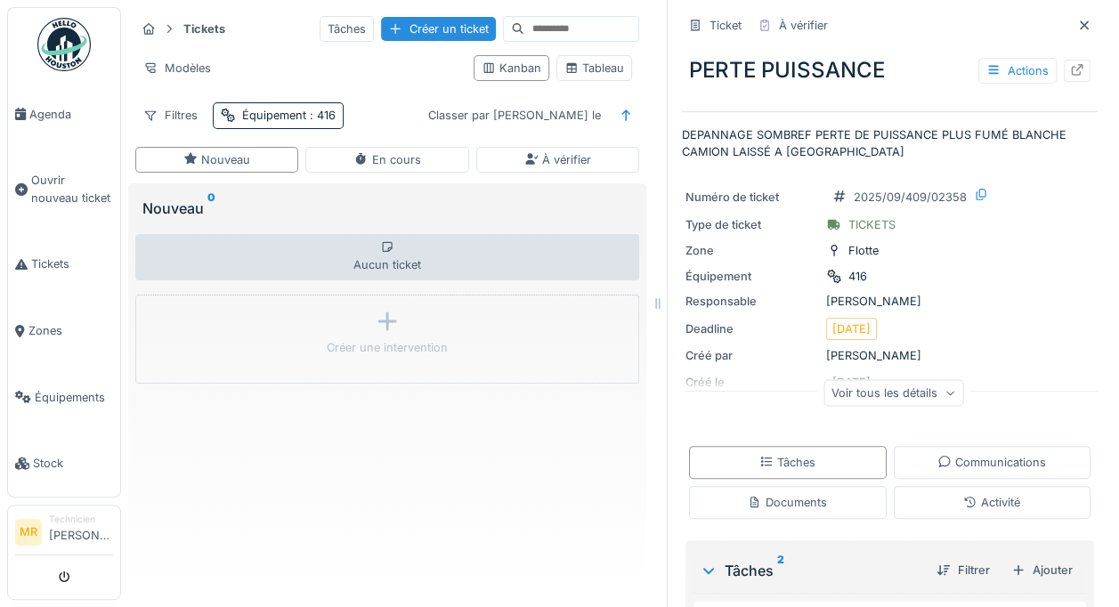
click at [1070, 68] on icon at bounding box center [1077, 70] width 14 height 12
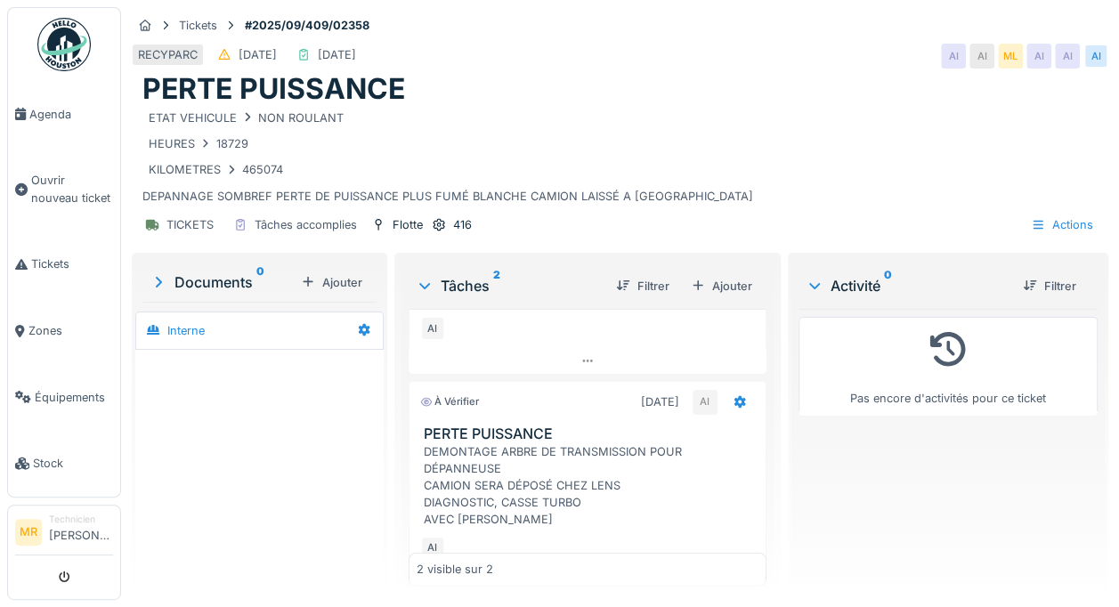
scroll to position [93, 0]
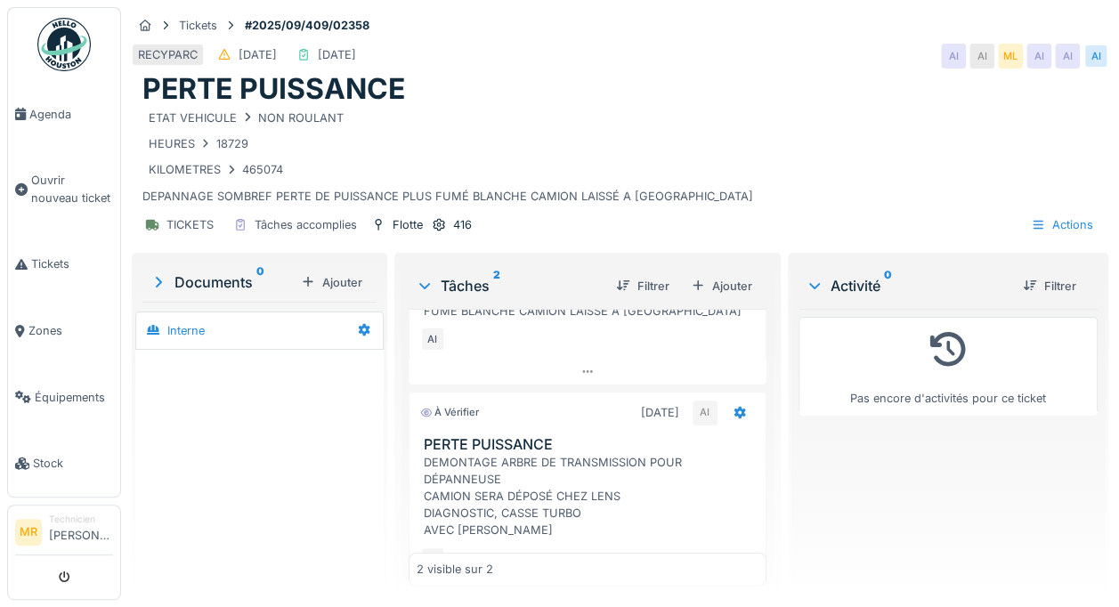
click at [733, 407] on icon at bounding box center [740, 413] width 14 height 12
click at [595, 484] on div "DEMONTAGE ARBRE DE TRANSMISSION POUR DÉPANNEUSE CAMION SERA DÉPOSÉ CHEZ LENS DI…" at bounding box center [591, 496] width 335 height 85
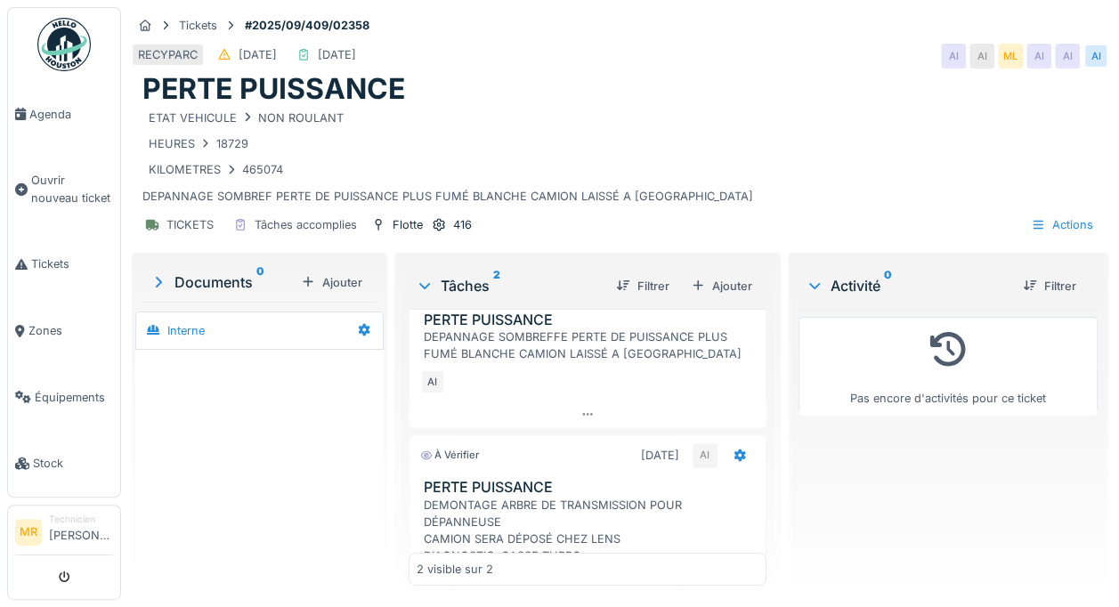
scroll to position [0, 0]
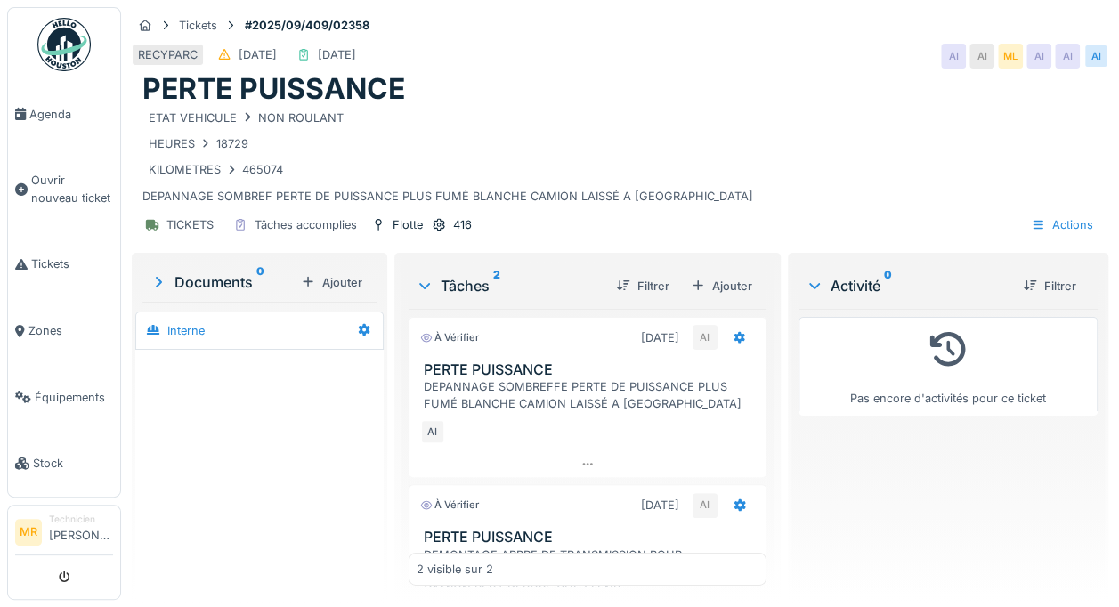
click at [725, 325] on div at bounding box center [740, 338] width 30 height 26
click at [855, 514] on div "Pas encore d'activités pour ce ticket" at bounding box center [947, 447] width 299 height 277
click at [547, 556] on div "2 visible sur 2" at bounding box center [588, 569] width 358 height 33
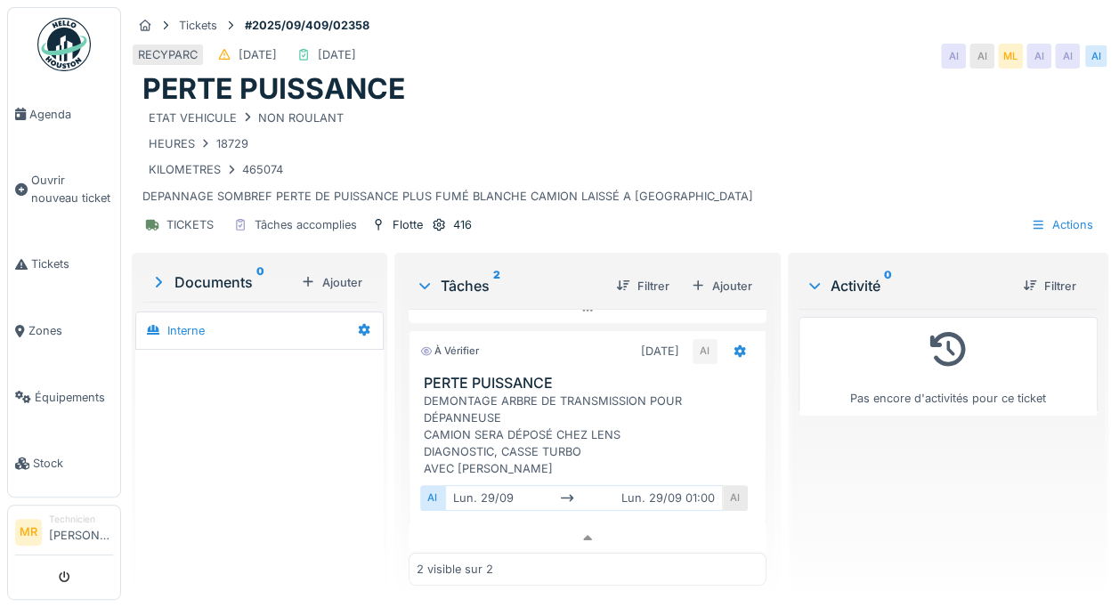
click at [43, 282] on link "Tickets" at bounding box center [64, 264] width 112 height 67
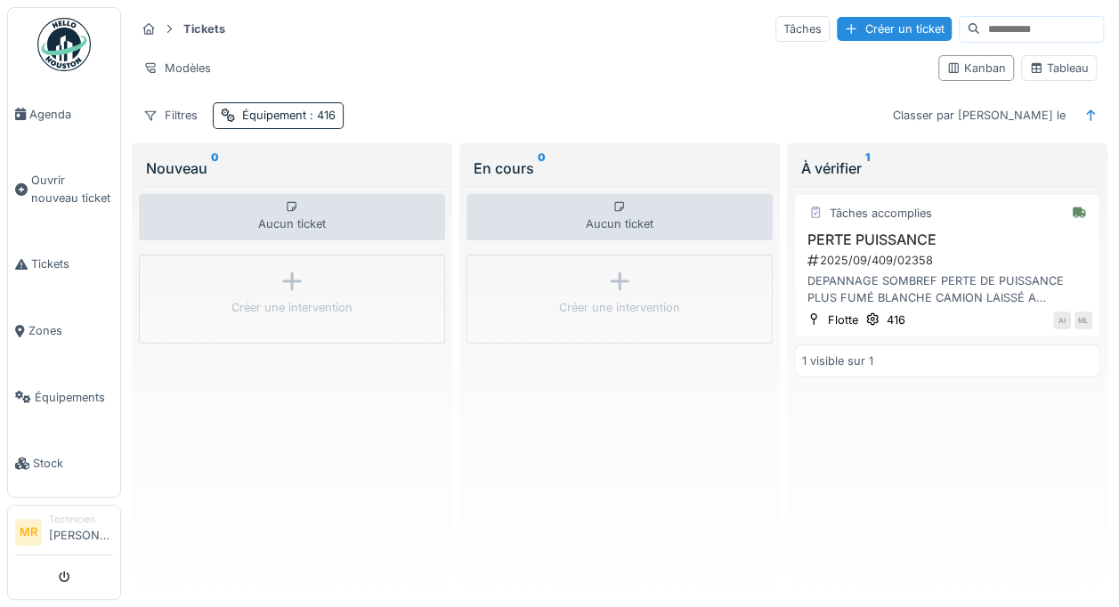
click at [259, 111] on div "Équipement : 416" at bounding box center [288, 115] width 93 height 17
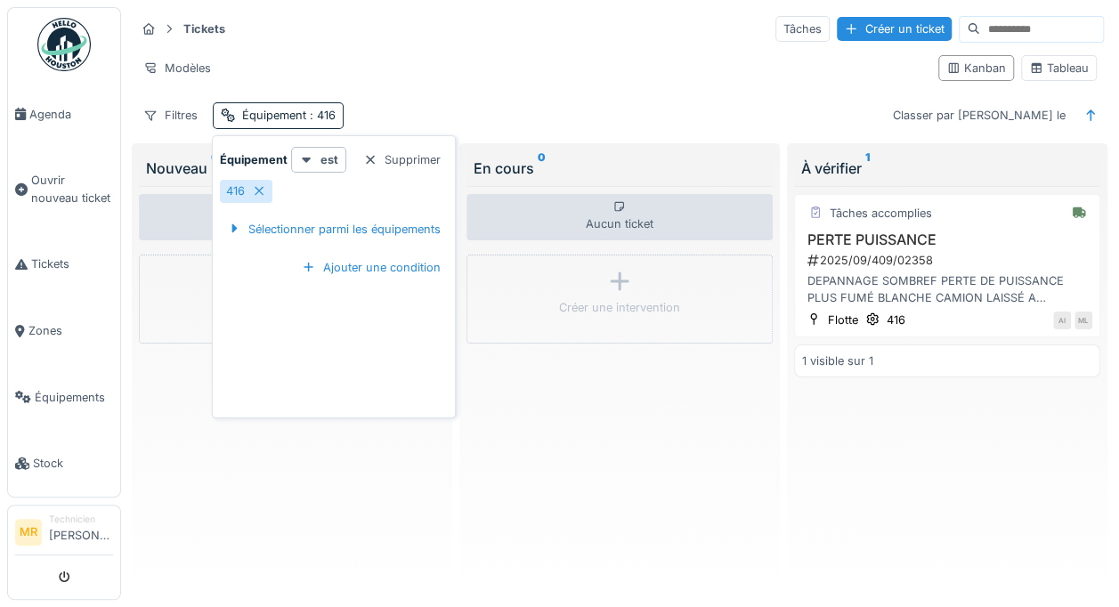
click at [395, 153] on div "Supprimer" at bounding box center [402, 160] width 92 height 24
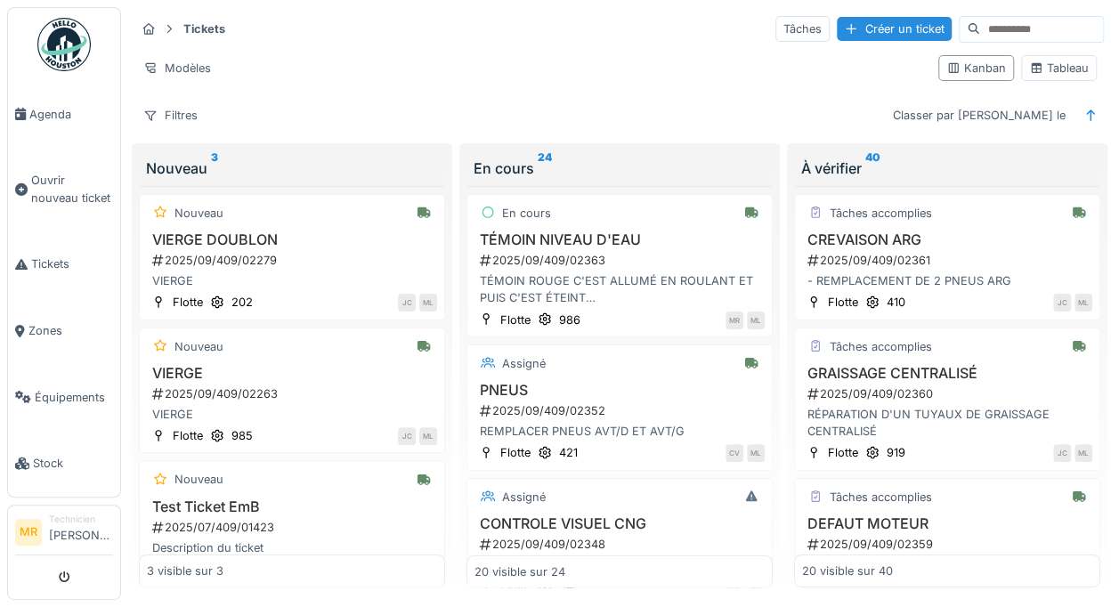
click at [590, 417] on div "PNEUS 2025/09/409/02352 REMPLACER PNEUS AVT/D ET AVT/G" at bounding box center [619, 411] width 290 height 59
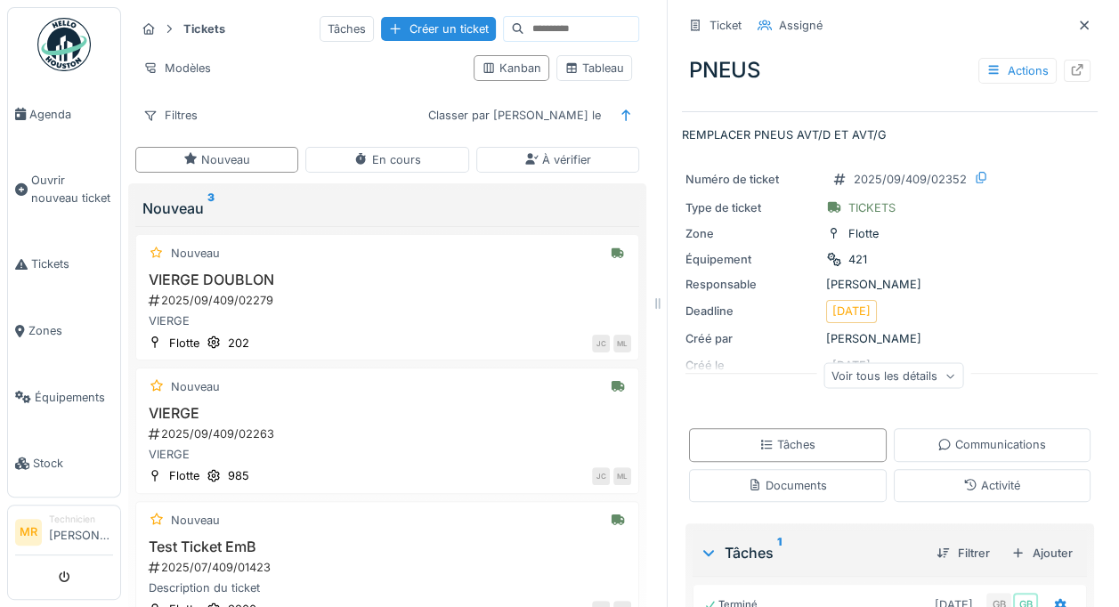
click at [1077, 20] on icon at bounding box center [1084, 26] width 14 height 12
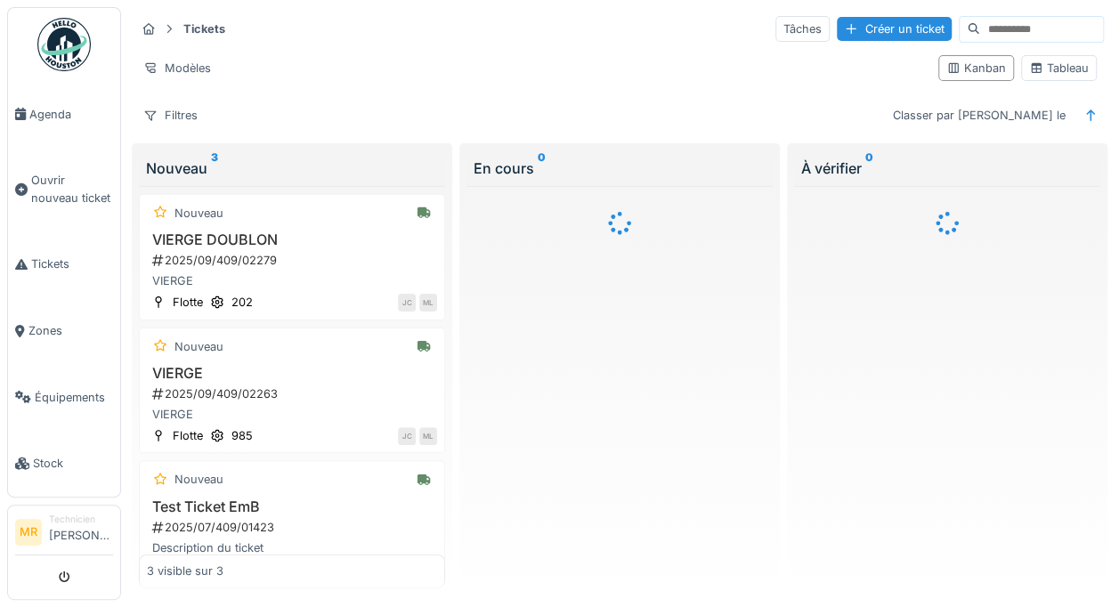
scroll to position [16, 0]
